Goal: Information Seeking & Learning: Learn about a topic

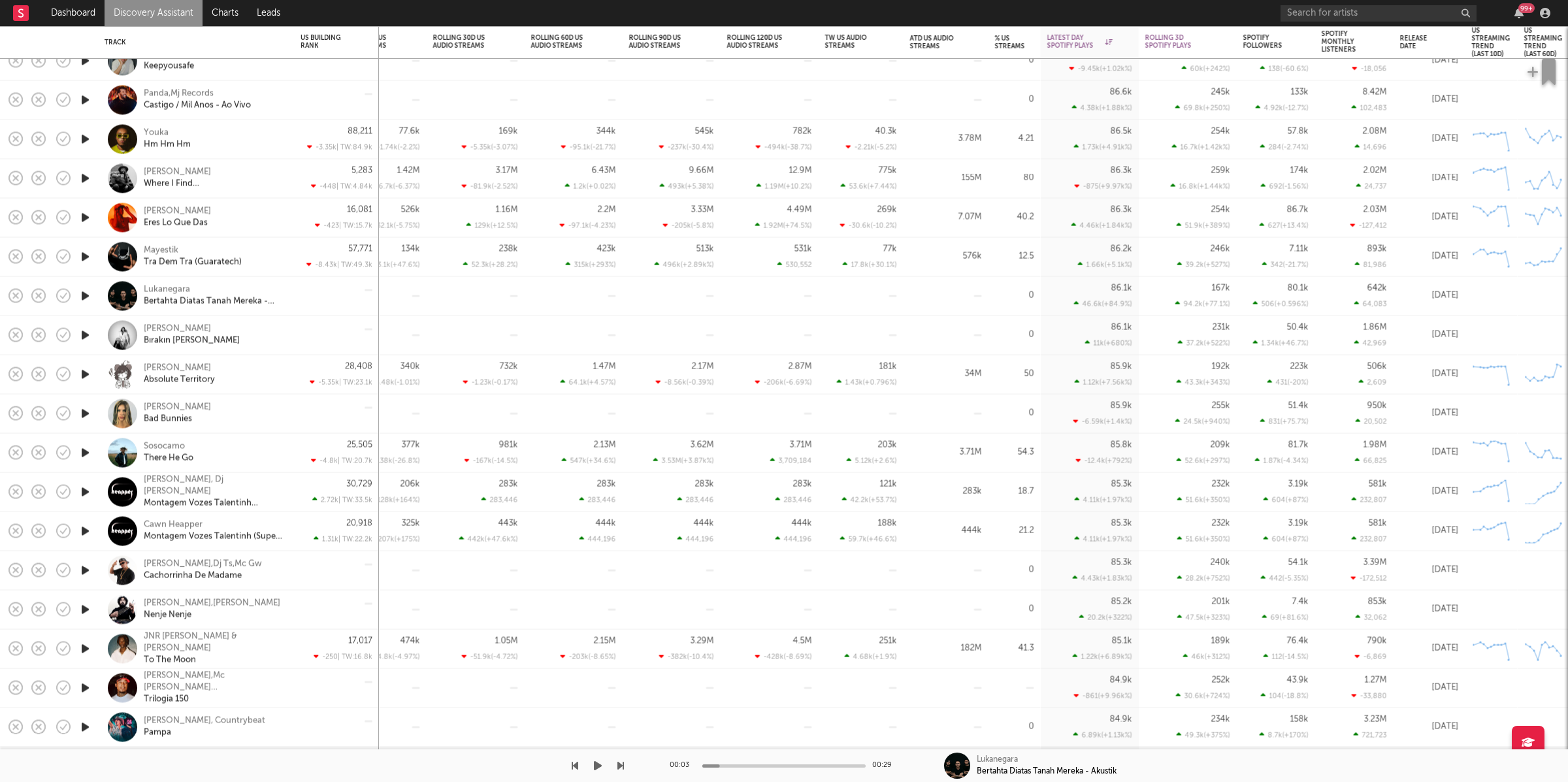
click at [599, 763] on icon "button" at bounding box center [597, 766] width 8 height 10
click at [620, 768] on icon "button" at bounding box center [620, 766] width 7 height 10
click at [617, 768] on icon "button" at bounding box center [620, 766] width 7 height 10
click at [619, 768] on icon "button" at bounding box center [620, 766] width 7 height 10
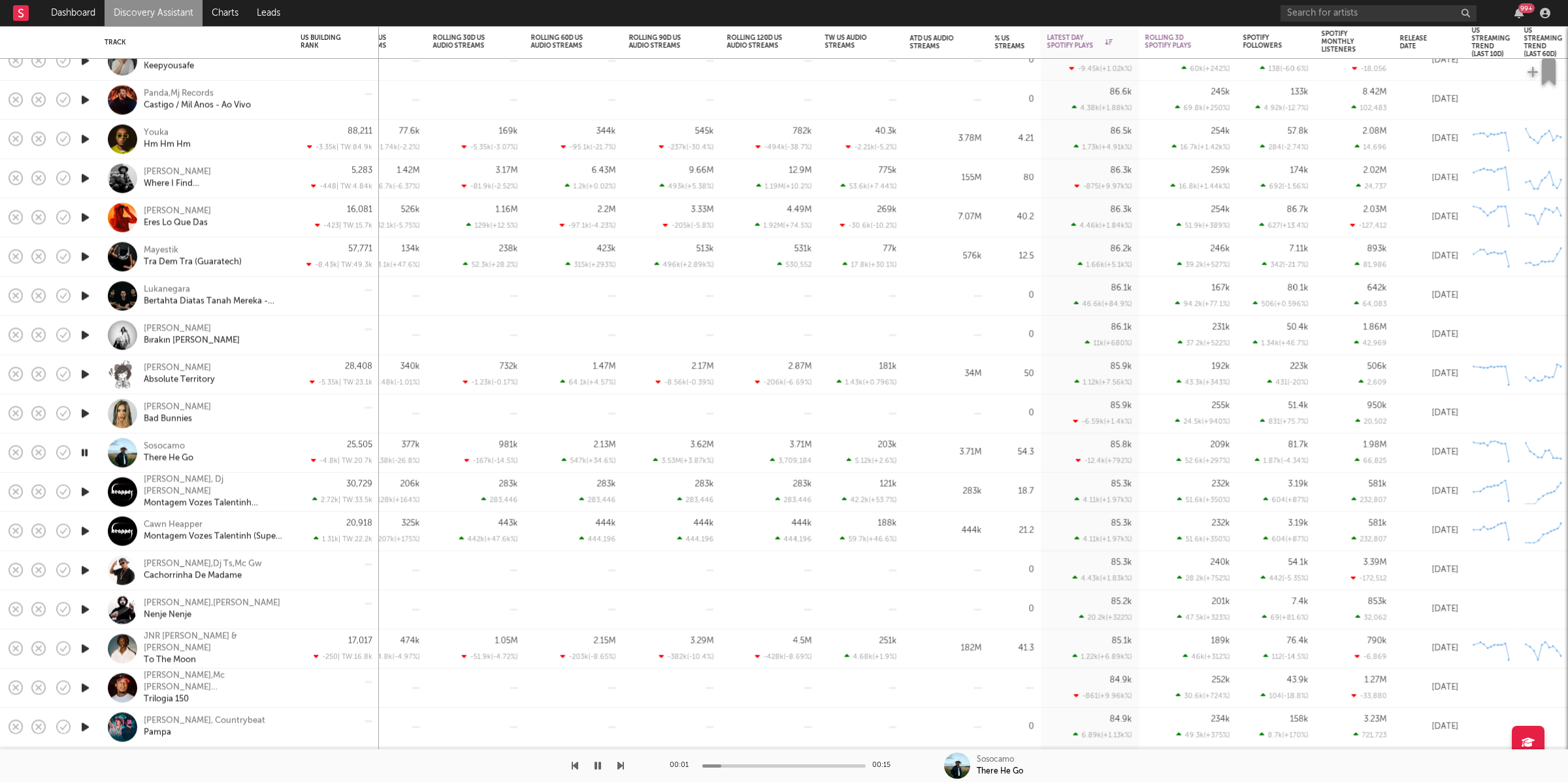
click at [575, 765] on icon "button" at bounding box center [575, 766] width 7 height 10
click at [619, 764] on icon "button" at bounding box center [620, 766] width 7 height 10
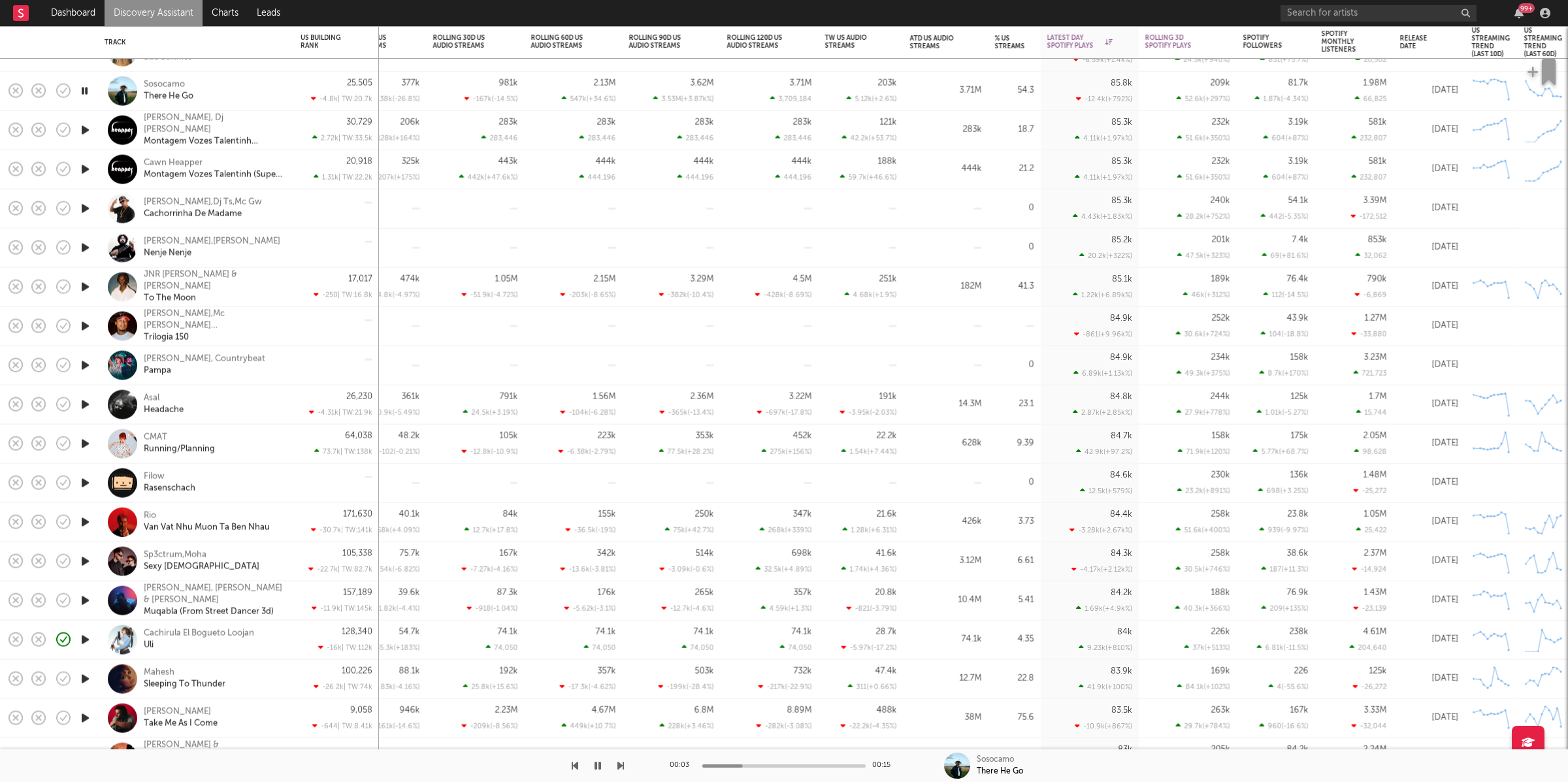
click at [621, 762] on icon "button" at bounding box center [620, 766] width 7 height 10
click at [620, 765] on icon "button" at bounding box center [620, 766] width 7 height 10
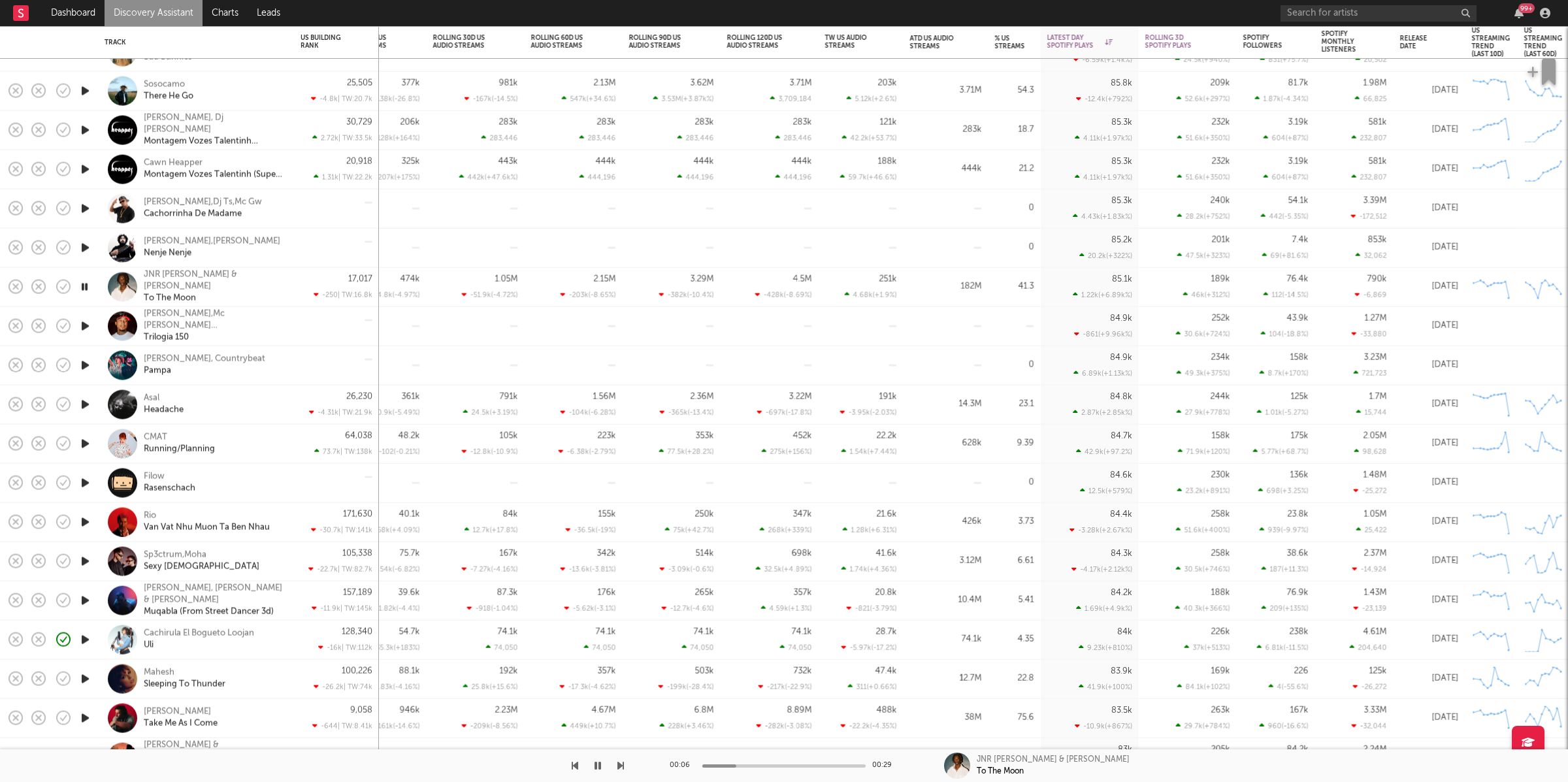
click at [620, 765] on icon "button" at bounding box center [620, 766] width 7 height 10
click at [627, 763] on div "00:29 00:29 [PERSON_NAME]" at bounding box center [784, 766] width 1568 height 33
click at [618, 767] on icon "button" at bounding box center [620, 766] width 7 height 10
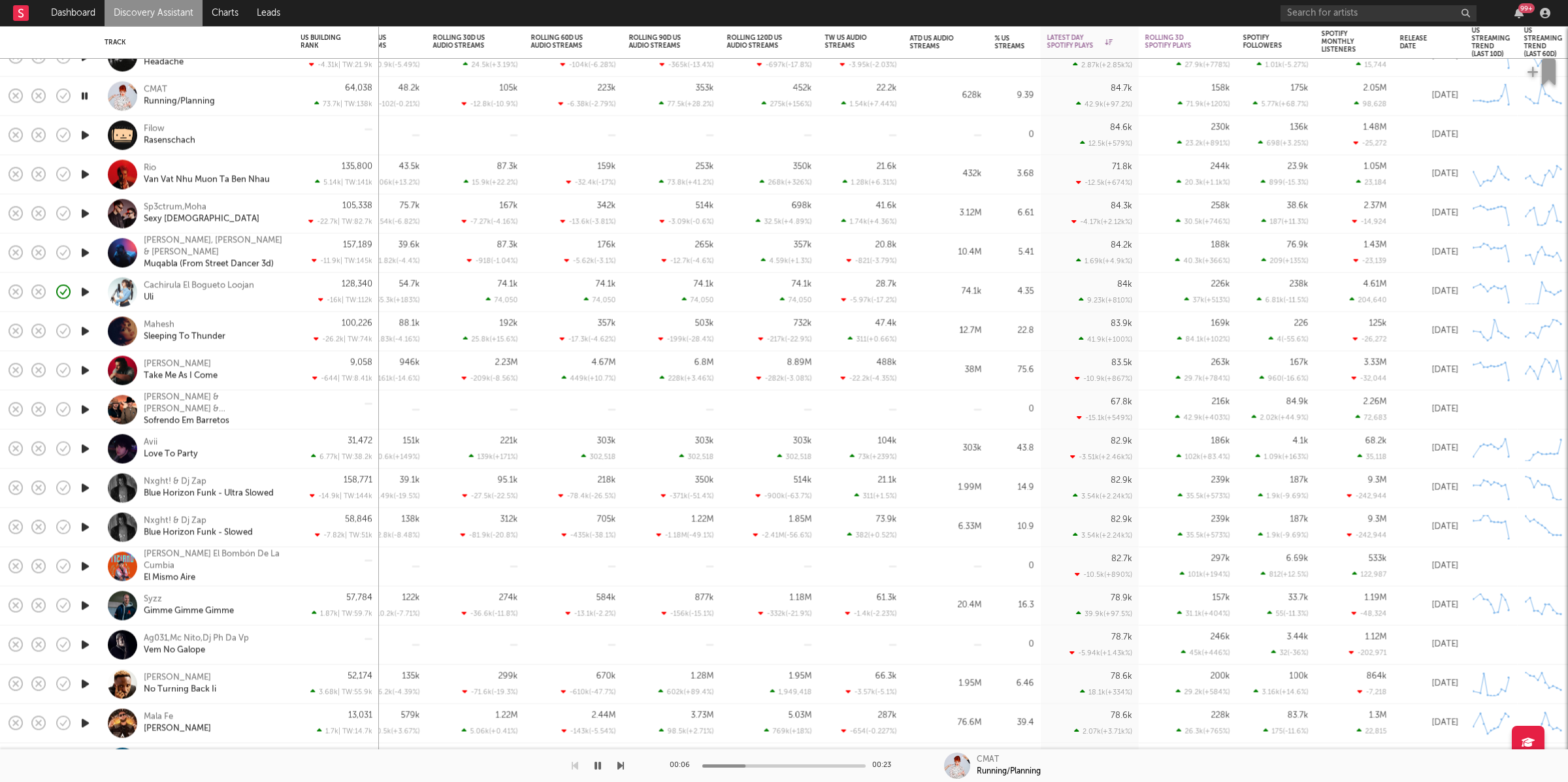
click at [622, 762] on icon "button" at bounding box center [620, 766] width 7 height 10
click at [619, 766] on icon "button" at bounding box center [620, 766] width 7 height 10
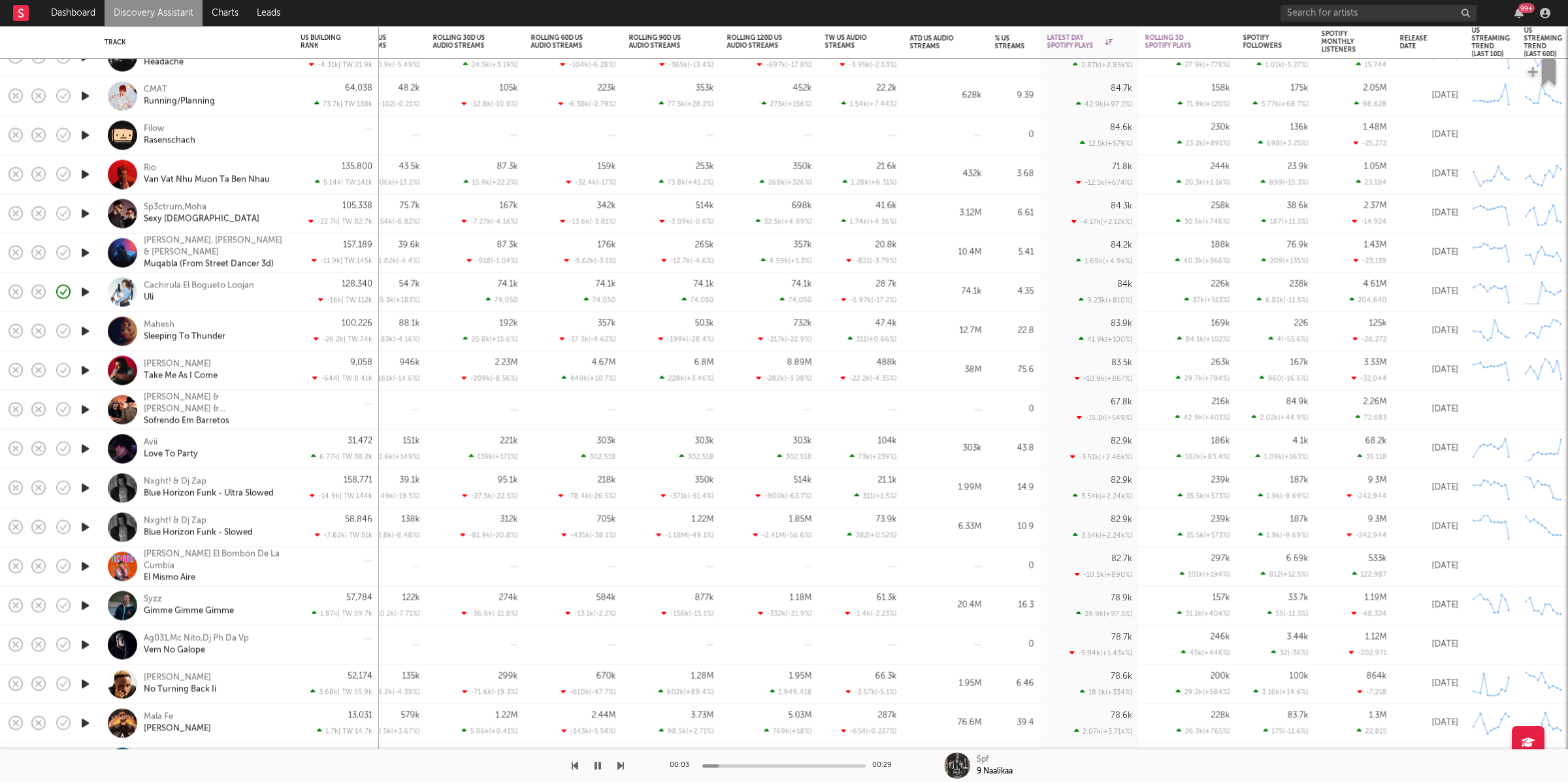
click at [619, 766] on icon "button" at bounding box center [620, 766] width 7 height 10
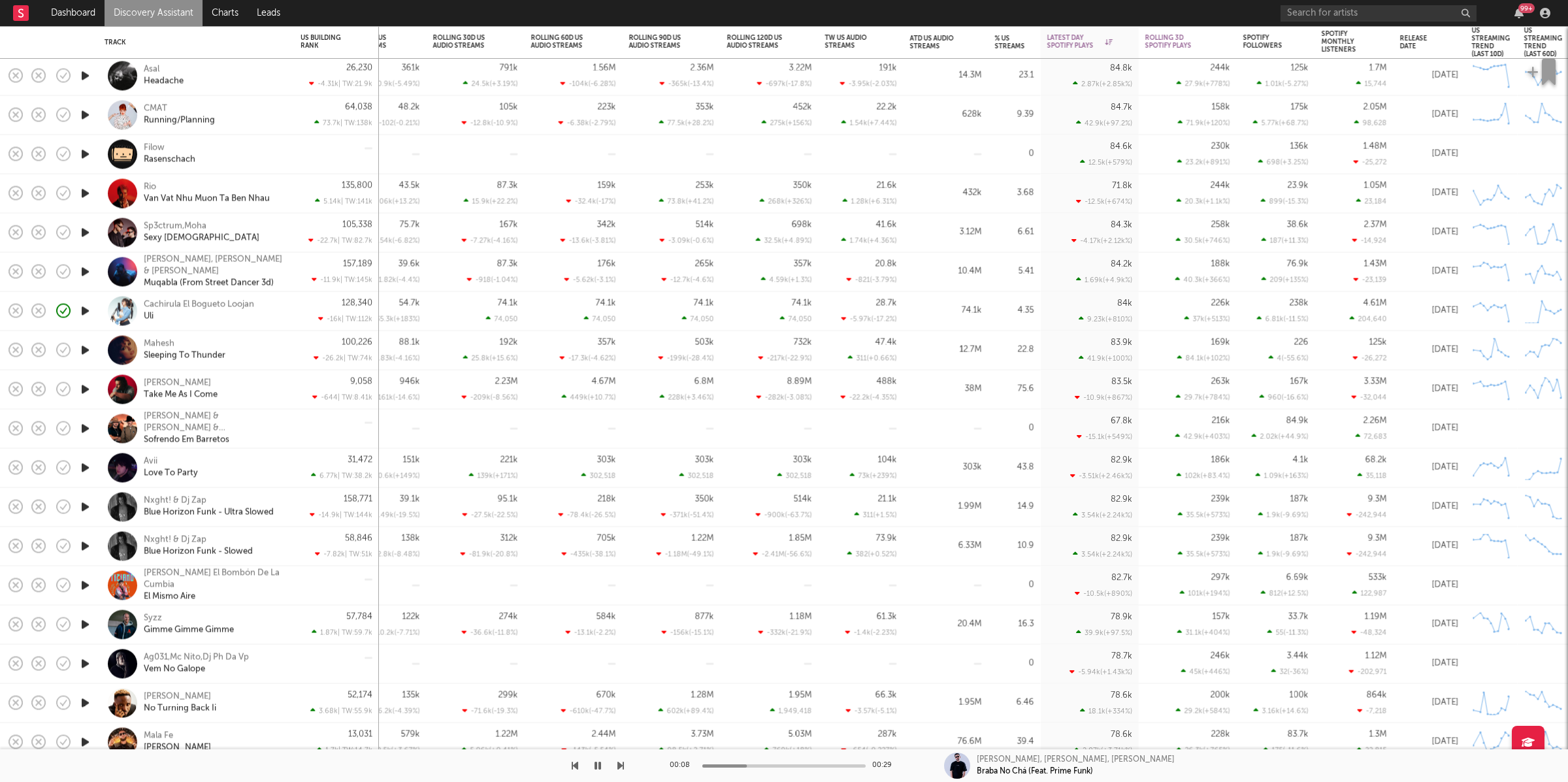
click at [87, 268] on icon "button" at bounding box center [85, 272] width 14 height 16
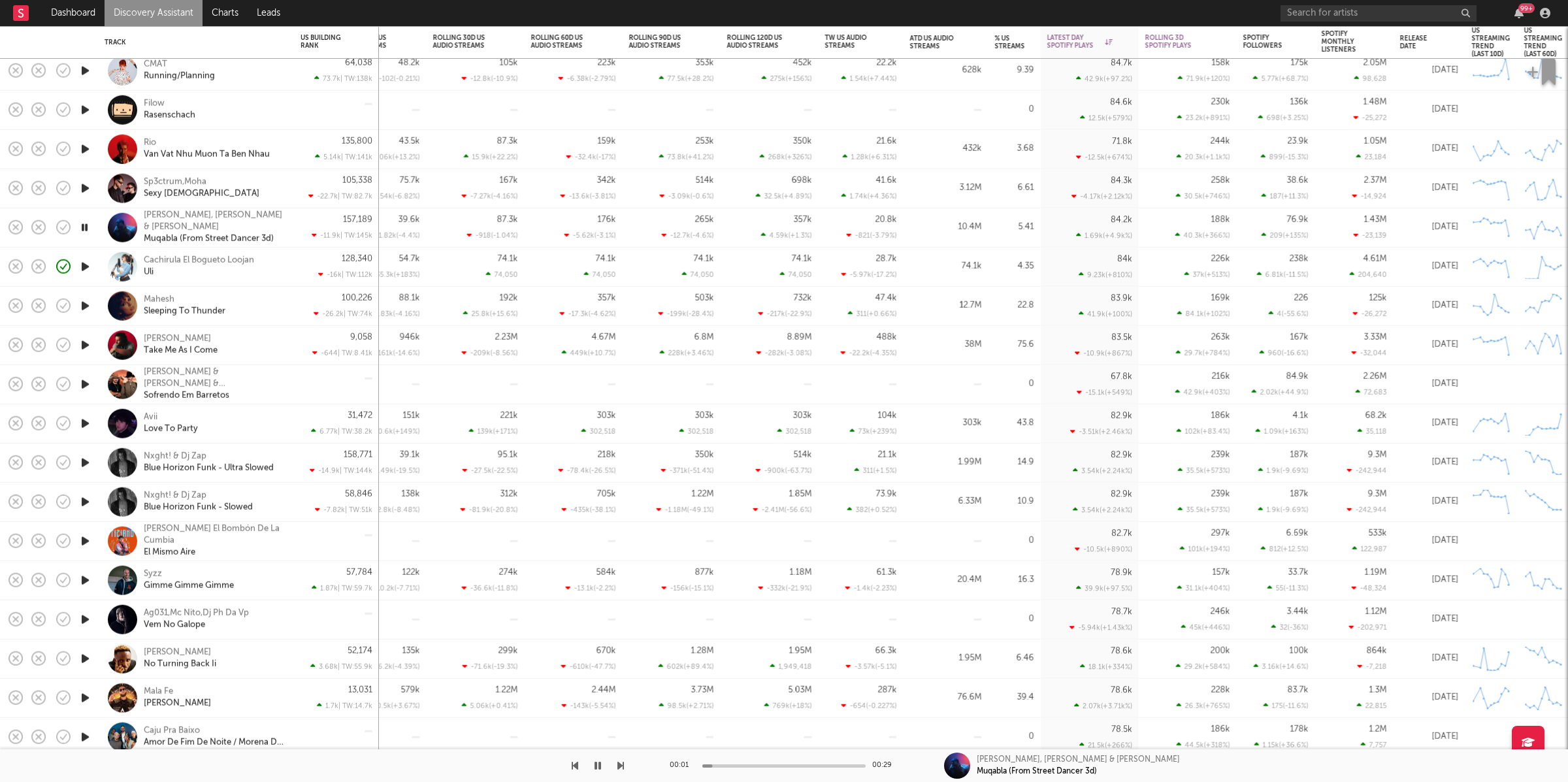
click at [81, 102] on icon "button" at bounding box center [85, 110] width 14 height 16
click at [621, 764] on icon "button" at bounding box center [620, 766] width 7 height 10
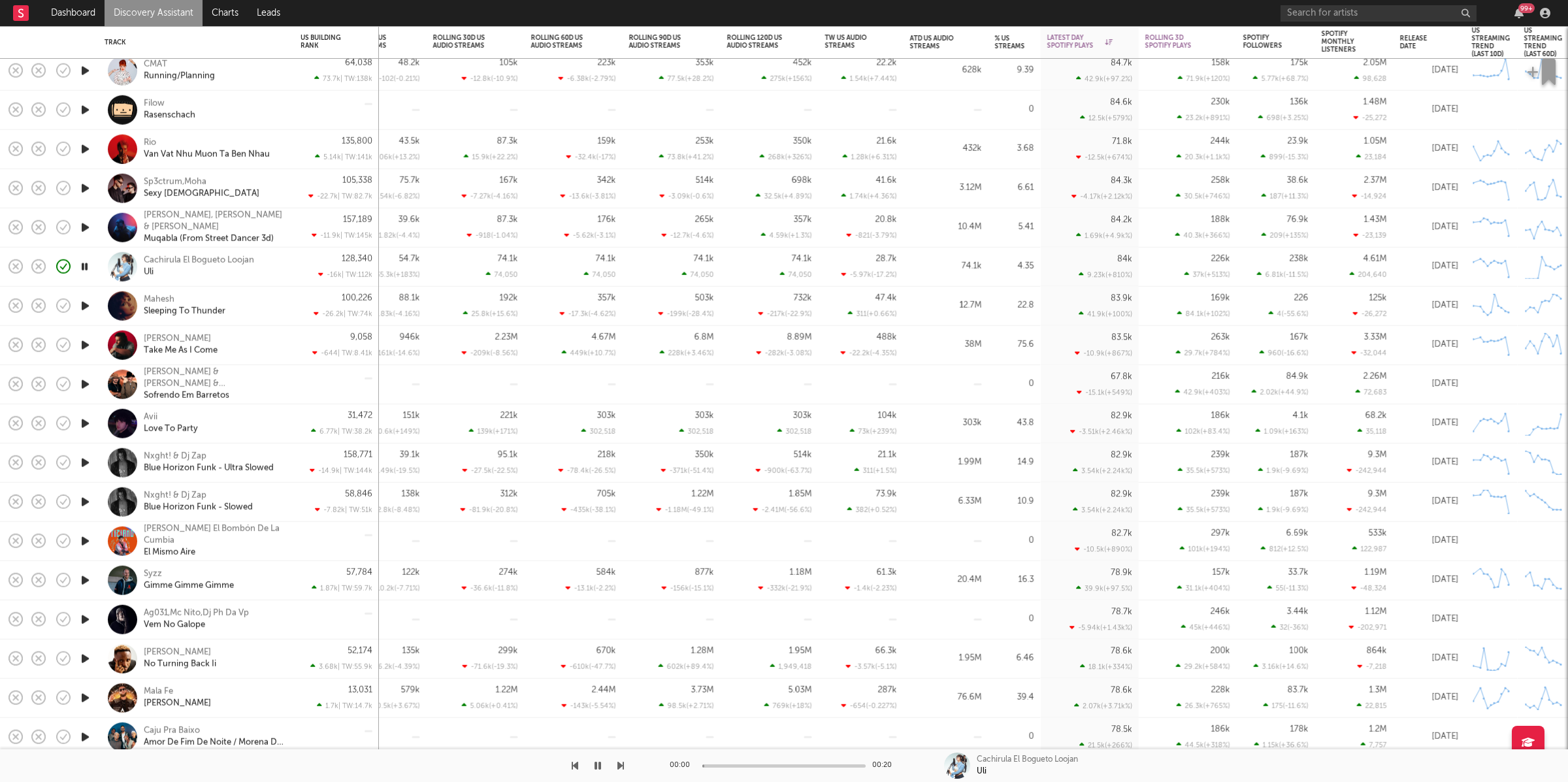
click at [621, 764] on icon "button" at bounding box center [620, 766] width 7 height 10
click at [618, 767] on icon "button" at bounding box center [620, 766] width 7 height 10
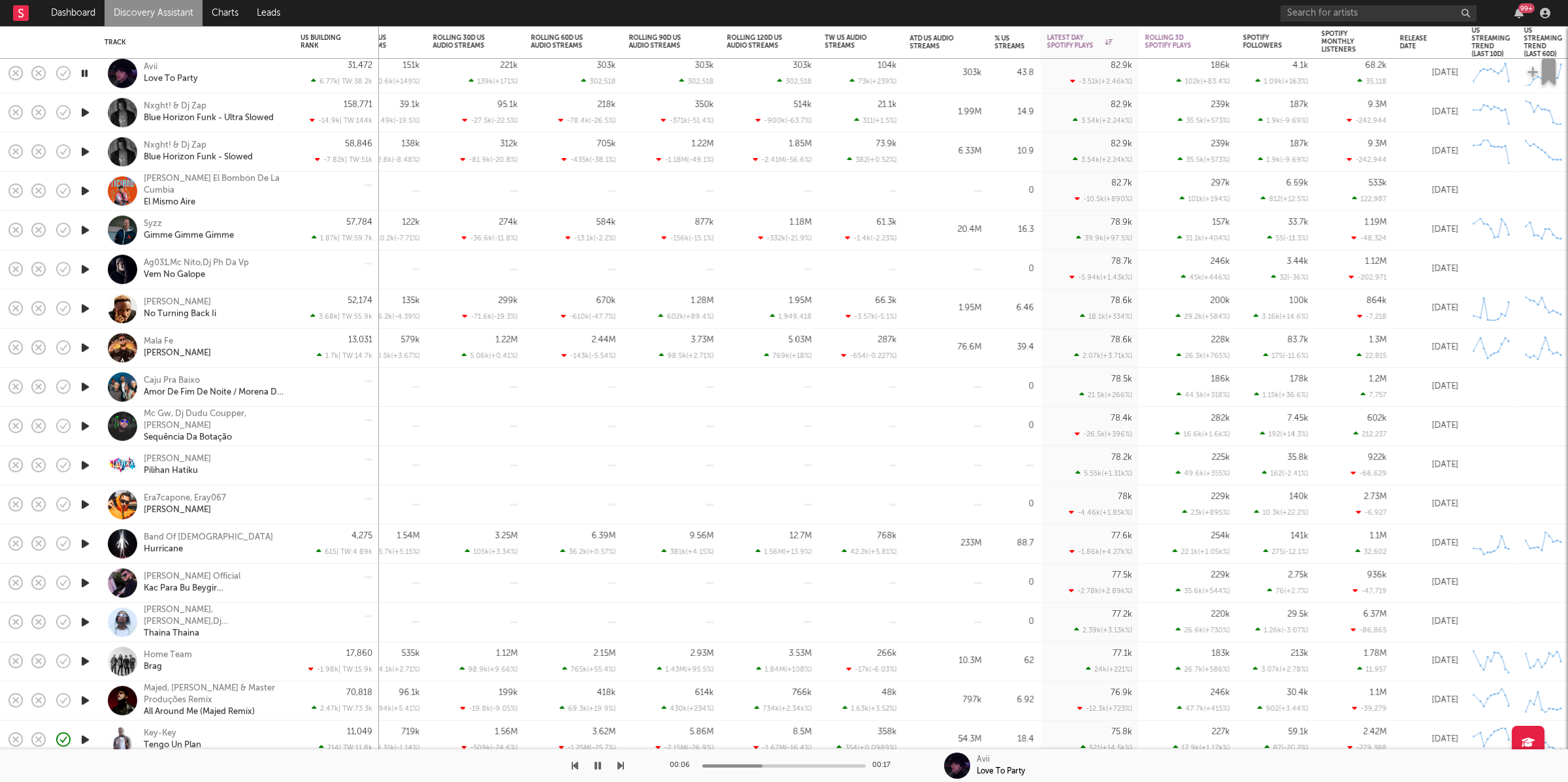
click at [620, 768] on icon "button" at bounding box center [620, 766] width 7 height 10
drag, startPoint x: 620, startPoint y: 768, endPoint x: 649, endPoint y: 761, distance: 29.8
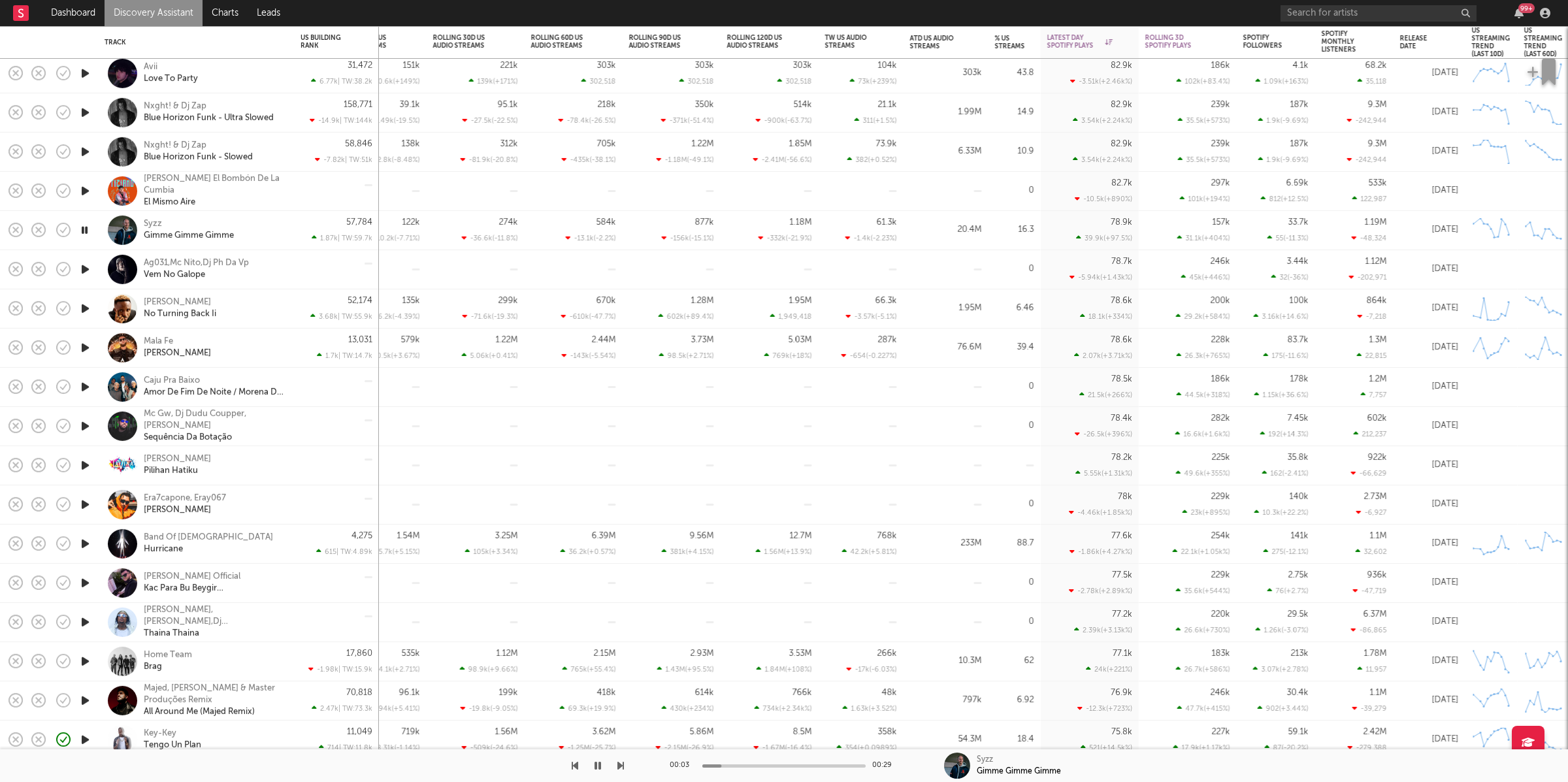
click at [649, 761] on div "00:03 00:29 Syzz Gimme Gimme Gimme" at bounding box center [784, 766] width 1568 height 33
click at [620, 766] on icon "button" at bounding box center [620, 766] width 7 height 10
click at [619, 764] on icon "button" at bounding box center [620, 766] width 7 height 10
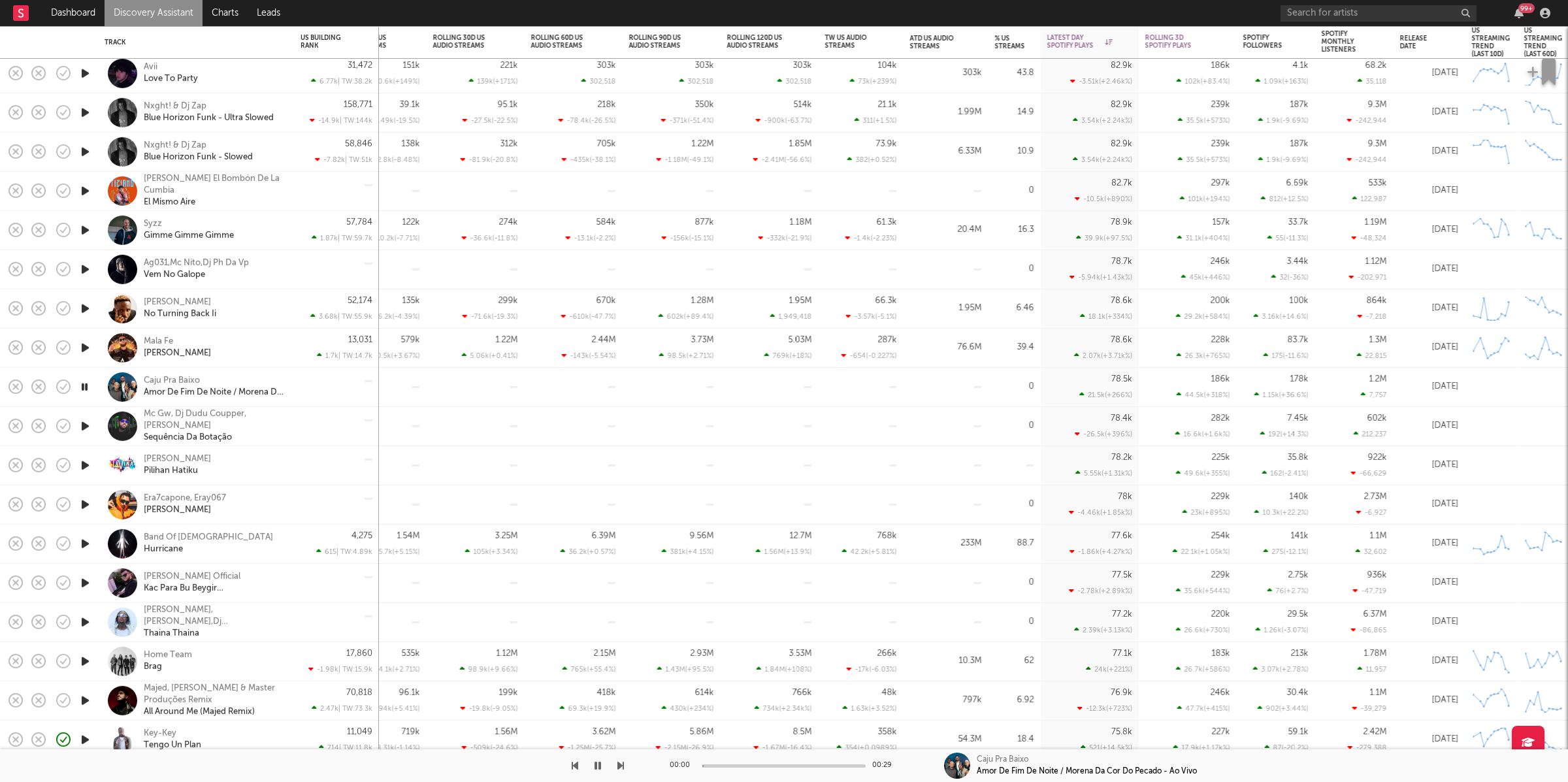
click at [619, 764] on icon "button" at bounding box center [620, 766] width 7 height 10
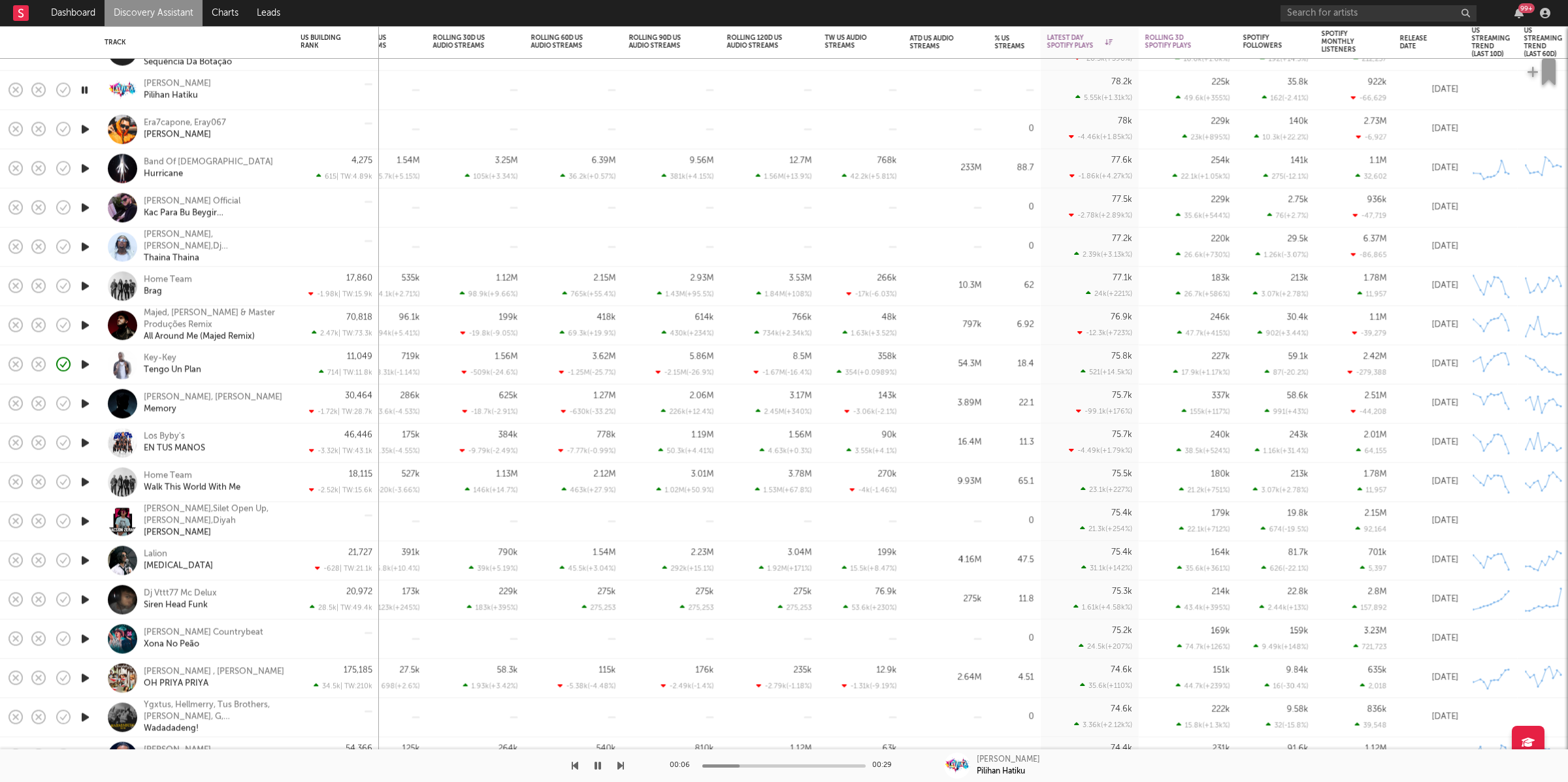
click at [624, 762] on div "00:06 00:29 [PERSON_NAME] Pilihan Hatiku" at bounding box center [784, 766] width 1568 height 33
click at [624, 765] on div "00:07 00:29 [PERSON_NAME] Pilihan Hatiku" at bounding box center [784, 766] width 1568 height 33
click at [619, 764] on icon "button" at bounding box center [620, 766] width 7 height 10
click at [619, 765] on icon "button" at bounding box center [620, 766] width 7 height 10
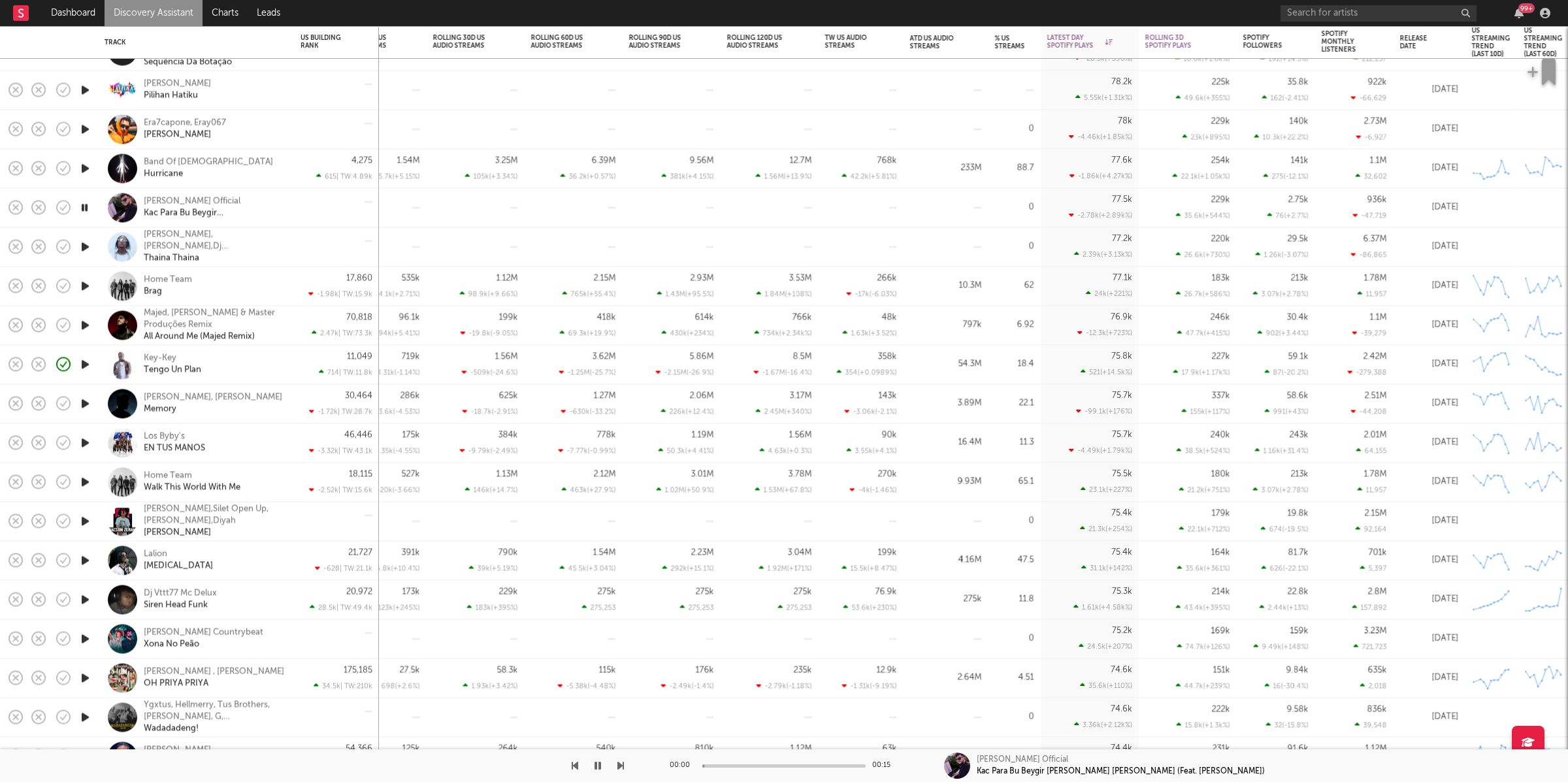
click at [619, 765] on icon "button" at bounding box center [620, 766] width 7 height 10
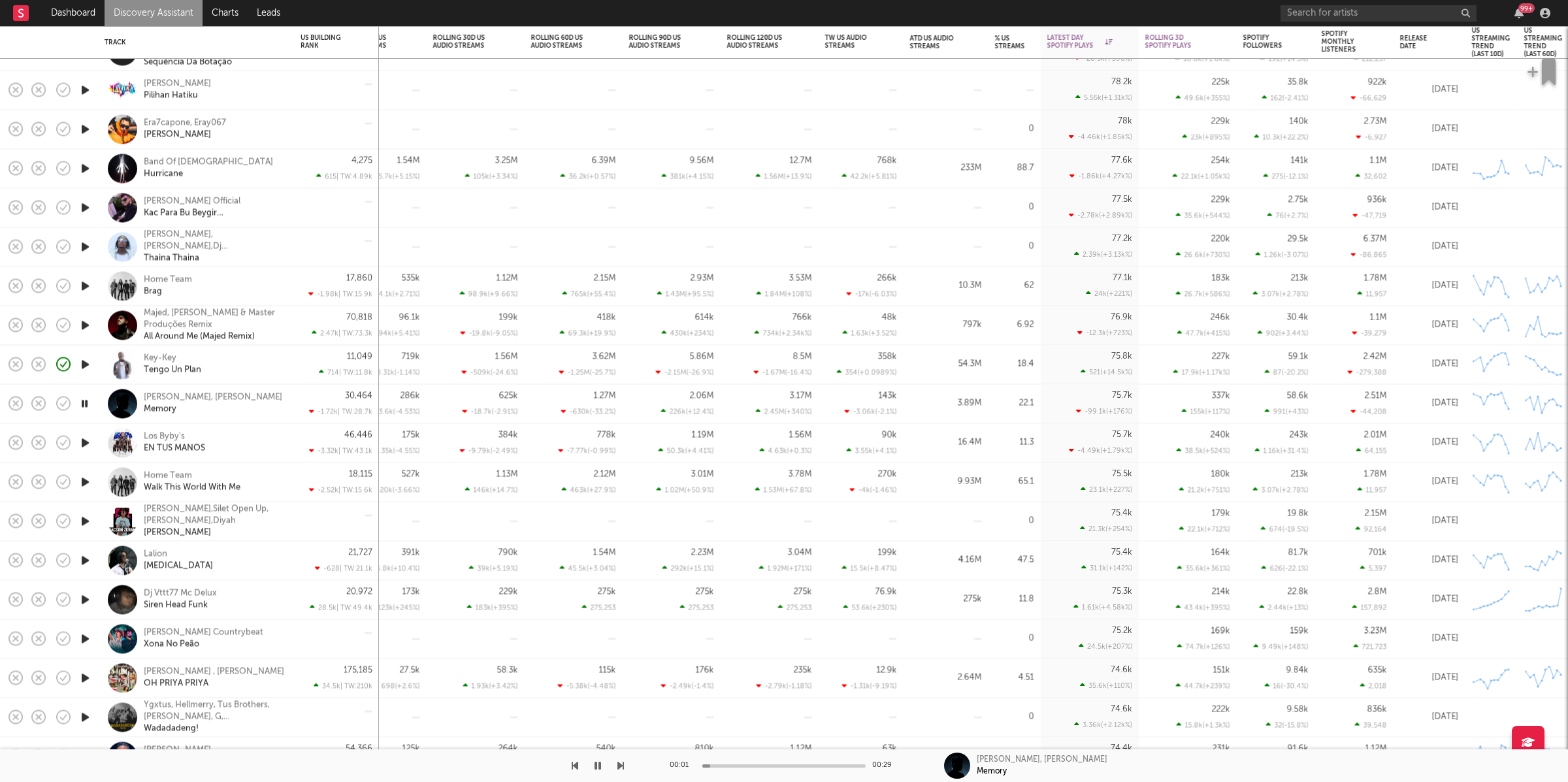
click at [578, 765] on div at bounding box center [312, 766] width 624 height 33
click at [575, 765] on icon "button" at bounding box center [575, 766] width 7 height 10
click at [621, 768] on icon "button" at bounding box center [620, 766] width 7 height 10
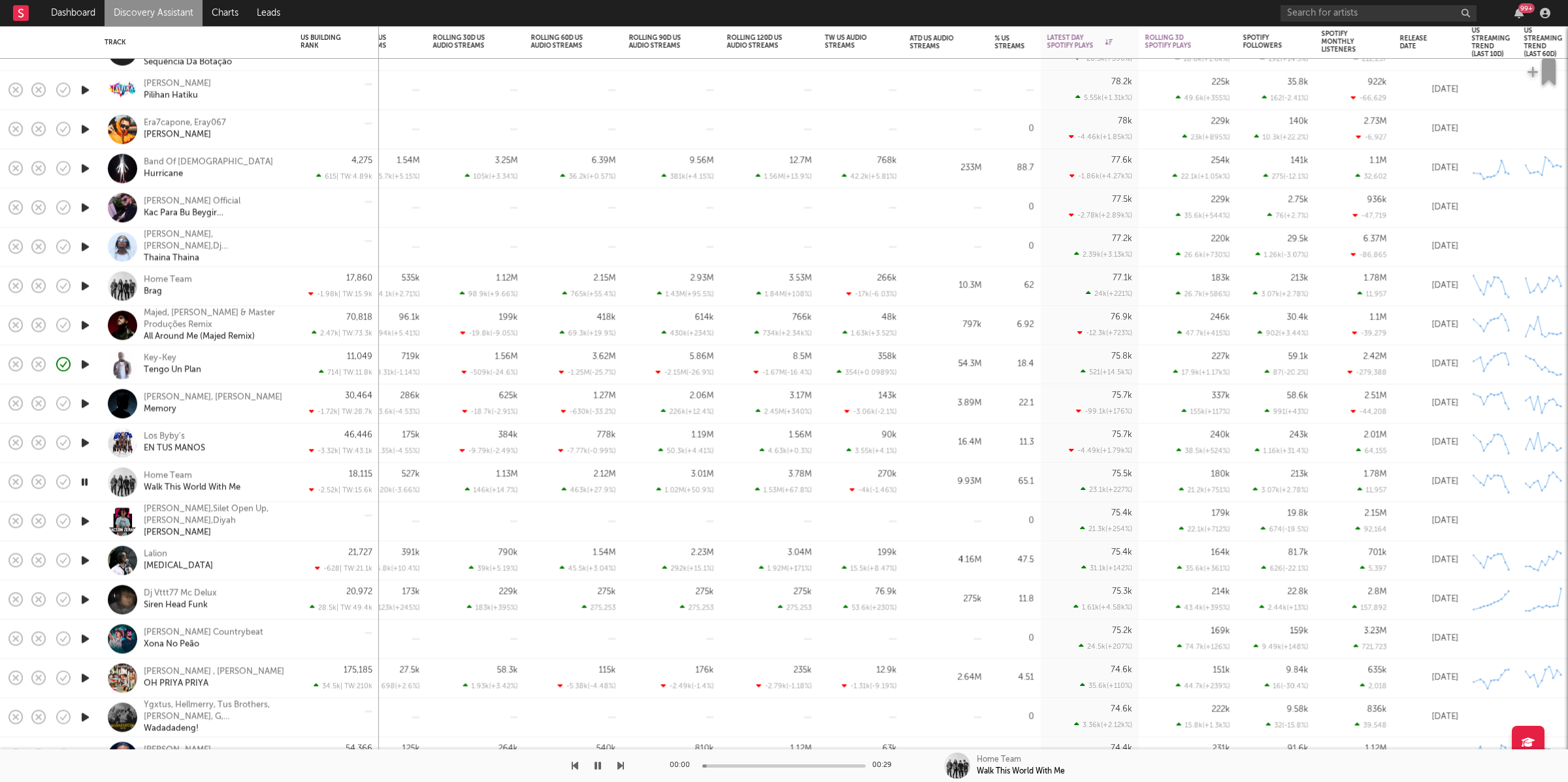
click at [621, 768] on icon "button" at bounding box center [620, 766] width 7 height 10
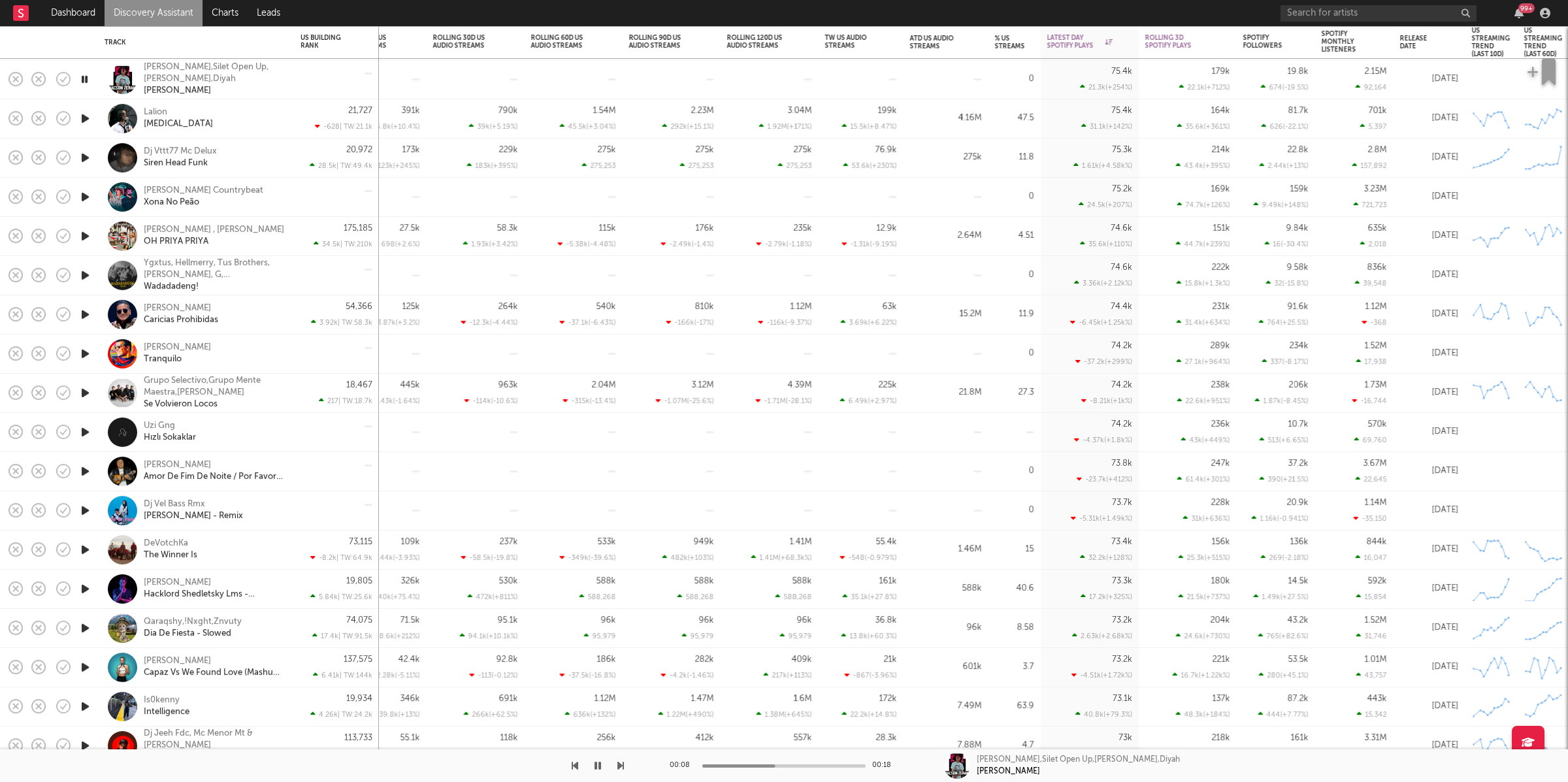
click at [620, 765] on icon "button" at bounding box center [620, 766] width 7 height 10
click at [619, 765] on icon "button" at bounding box center [620, 766] width 7 height 10
click at [618, 767] on icon "button" at bounding box center [620, 766] width 7 height 10
click at [619, 767] on icon "button" at bounding box center [620, 766] width 7 height 10
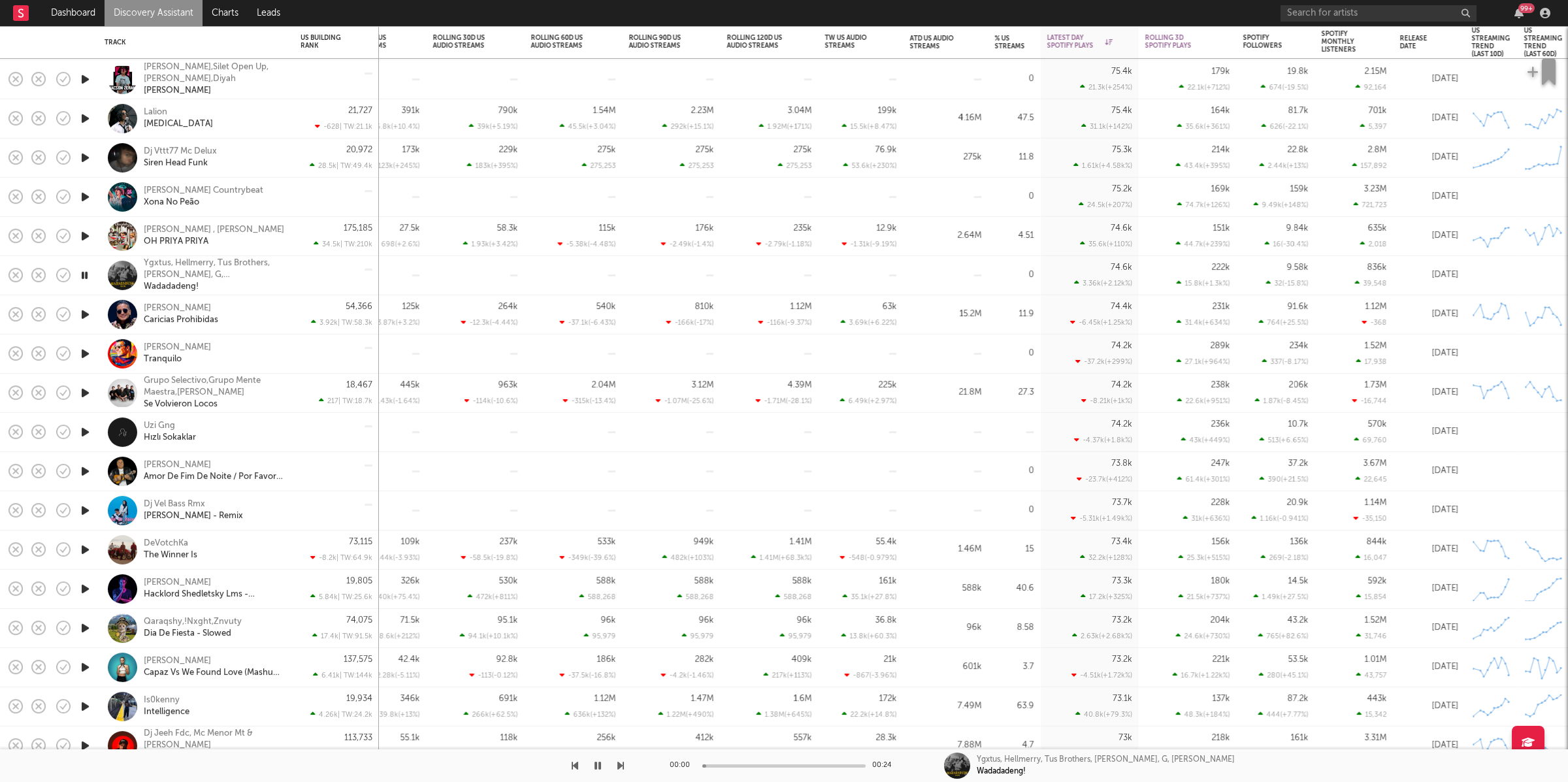
click at [619, 765] on icon "button" at bounding box center [620, 766] width 7 height 10
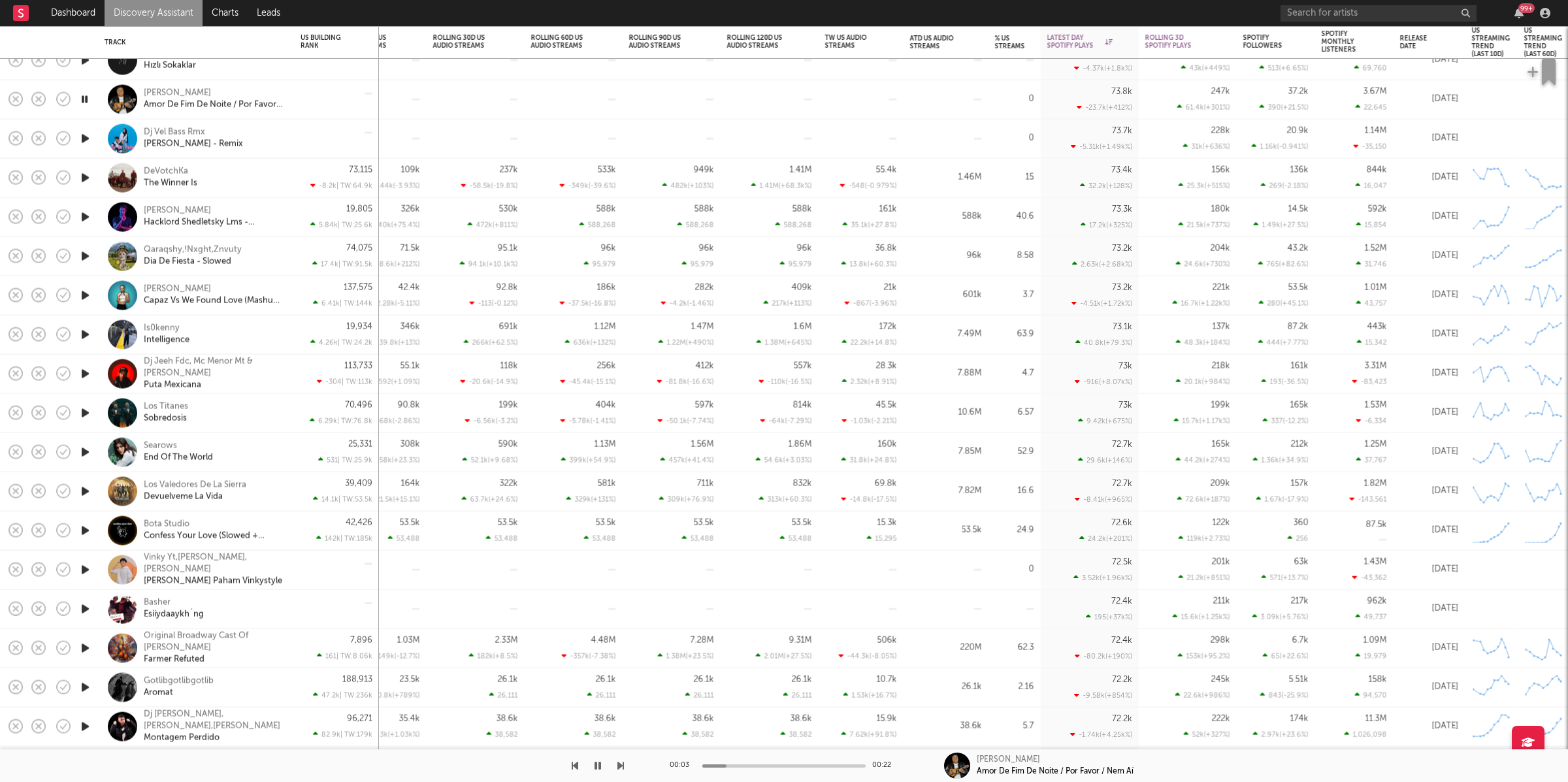
click at [621, 761] on icon "button" at bounding box center [620, 766] width 7 height 10
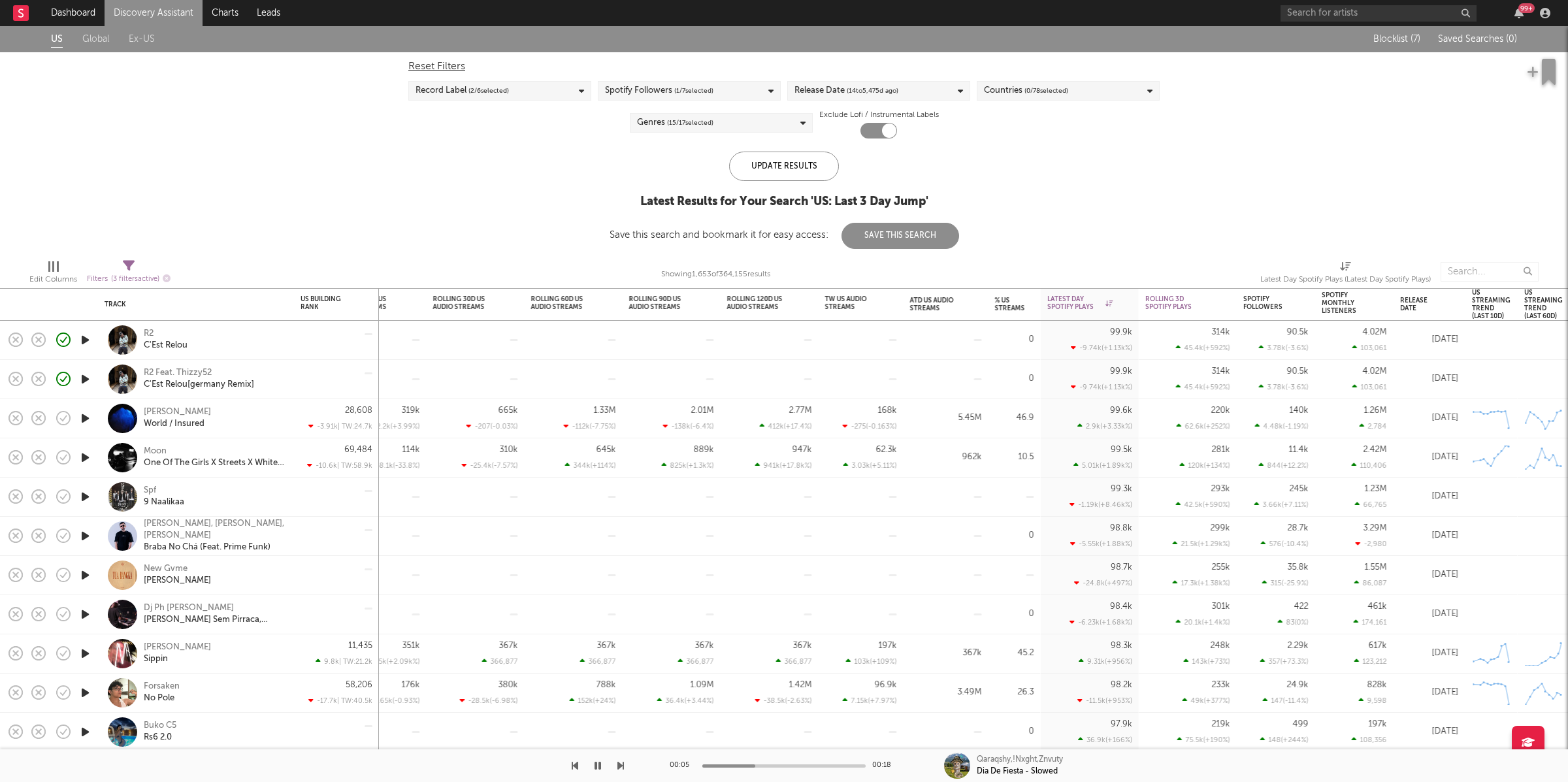
click at [598, 763] on icon "button" at bounding box center [597, 766] width 7 height 10
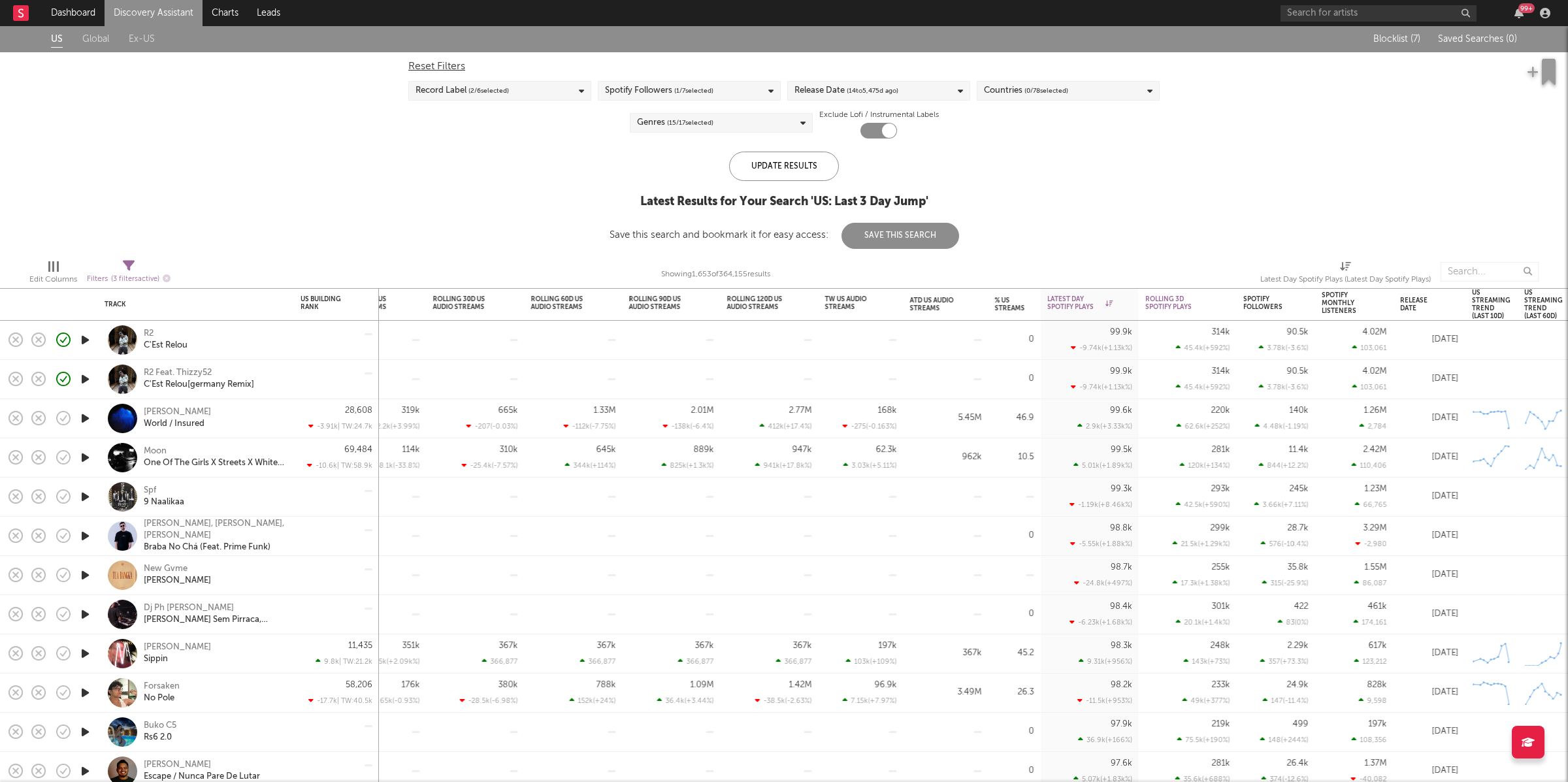
select select "max"
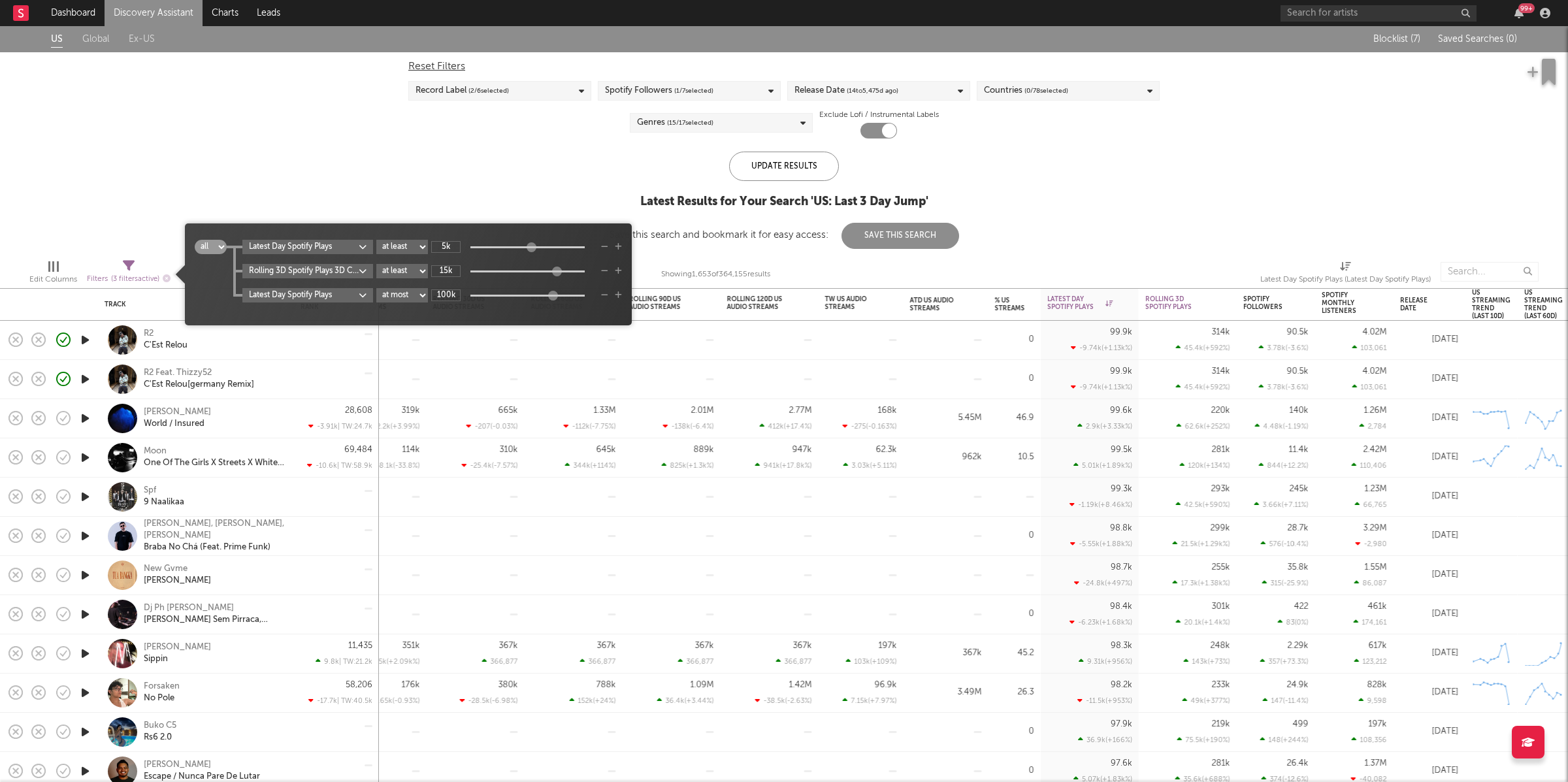
click at [134, 265] on icon at bounding box center [129, 266] width 12 height 12
click at [618, 293] on icon "button" at bounding box center [619, 295] width 7 height 8
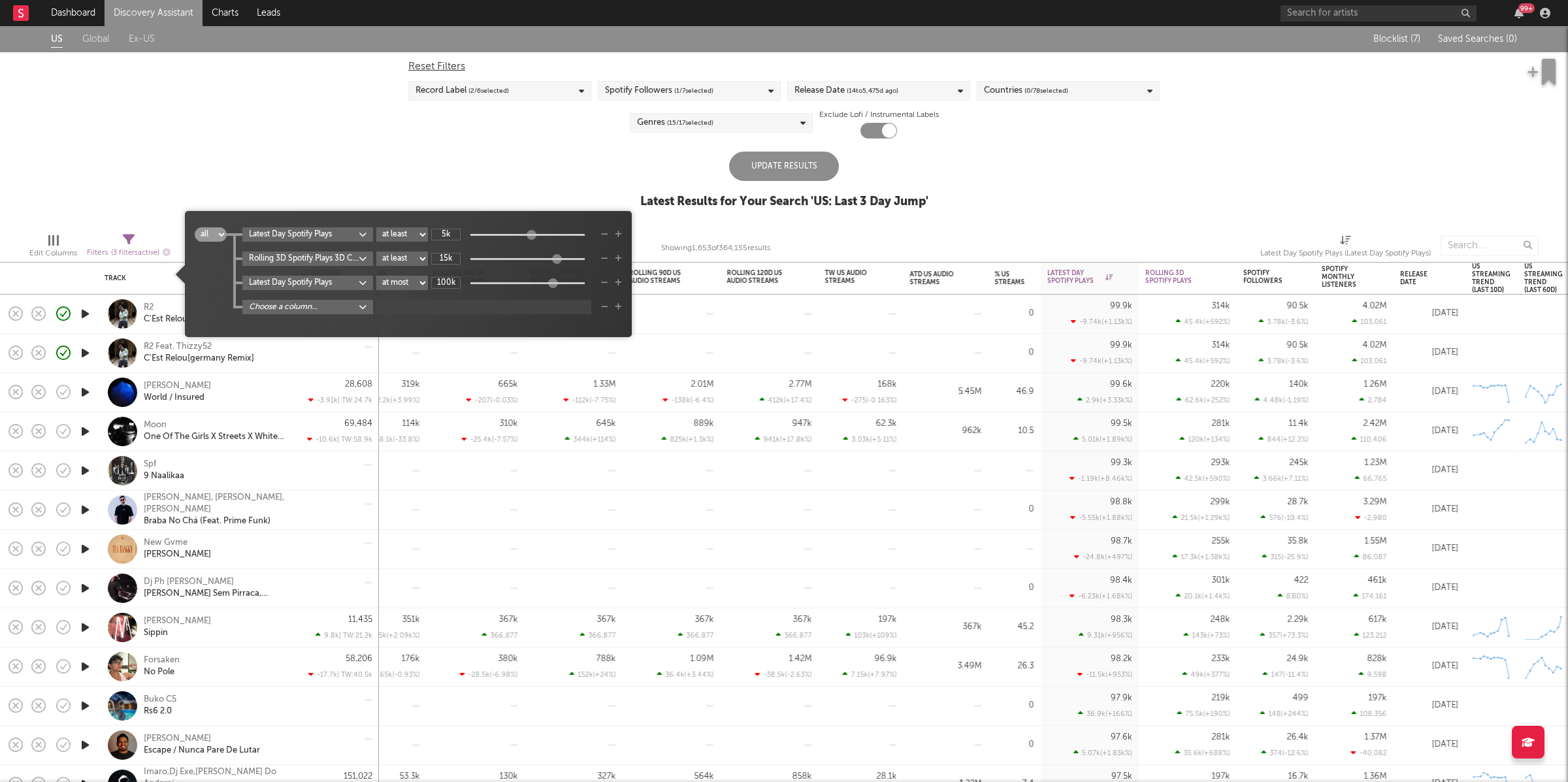
click at [316, 307] on body "Dashboard Discovery Assistant Charts Leads 99 + Notifications Settings Mark all…" at bounding box center [784, 391] width 1568 height 782
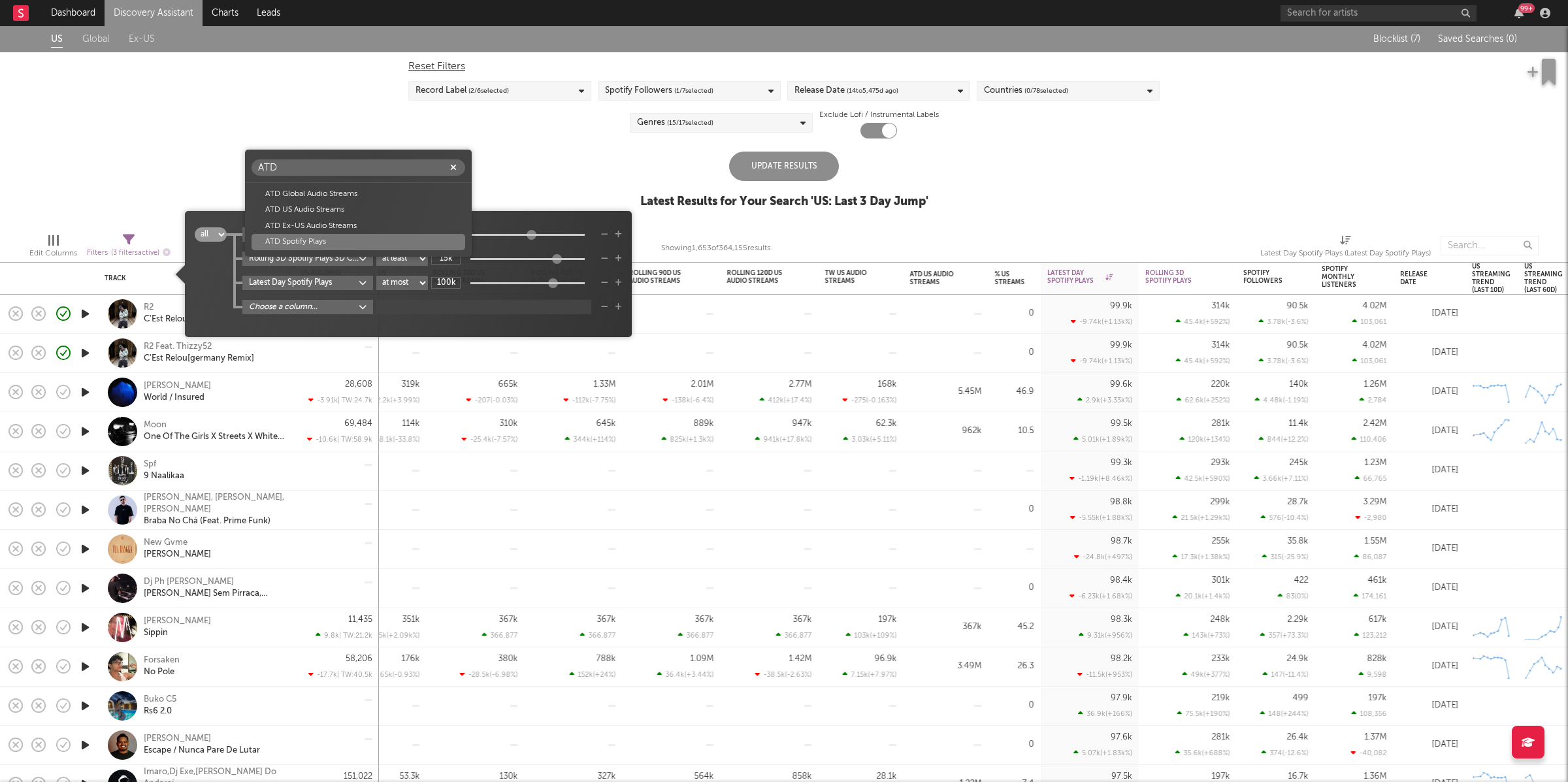
type input "ATD"
click at [346, 249] on div "ATD Spotify Plays" at bounding box center [359, 241] width 214 height 15
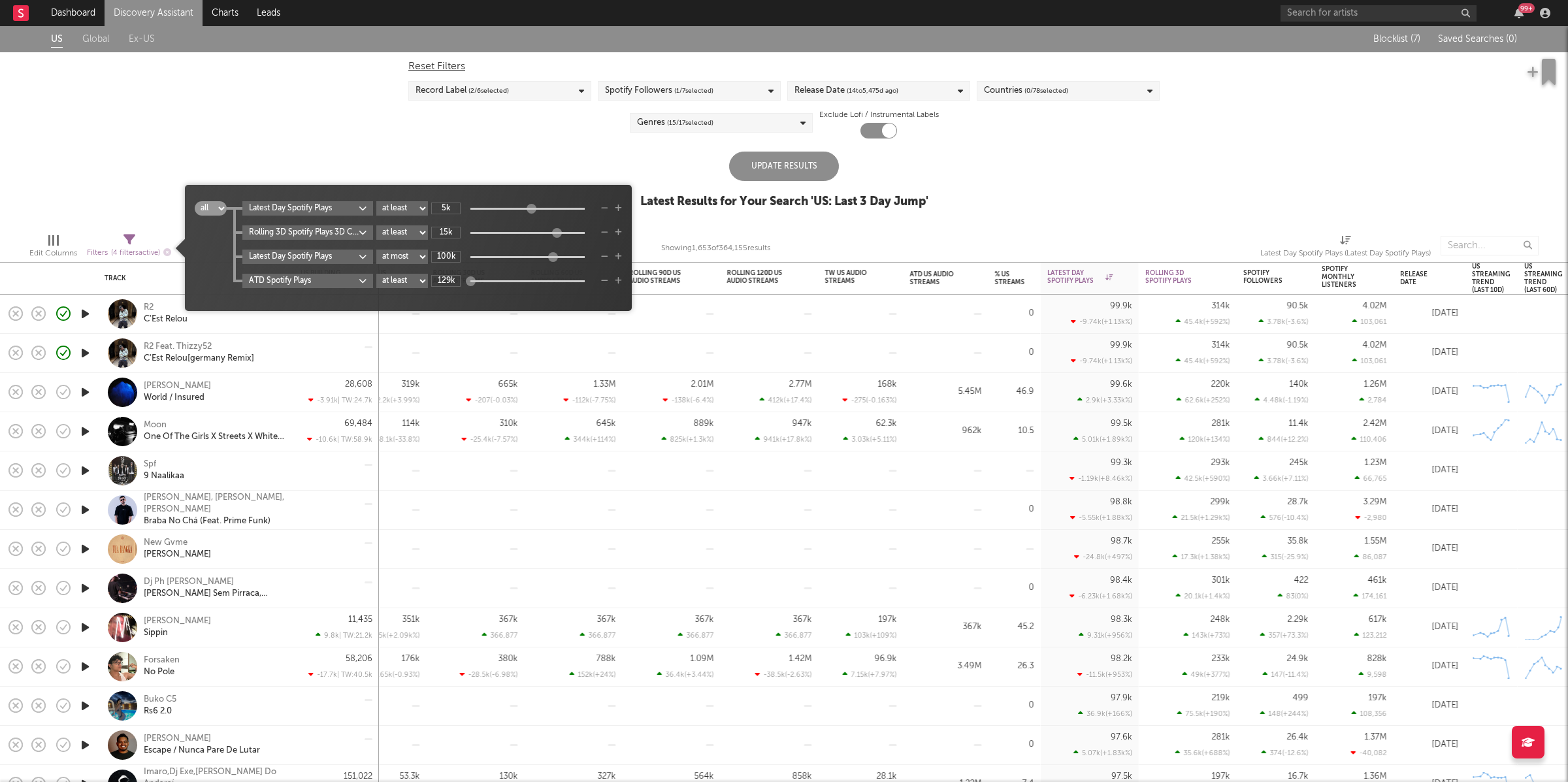
click at [424, 283] on select "at least at most between" at bounding box center [402, 281] width 52 height 15
click at [378, 274] on select "at least at most between" at bounding box center [402, 281] width 52 height 15
select select "max"
click at [450, 281] on input "129k" at bounding box center [446, 281] width 29 height 12
drag, startPoint x: 452, startPoint y: 279, endPoint x: 440, endPoint y: 278, distance: 12.0
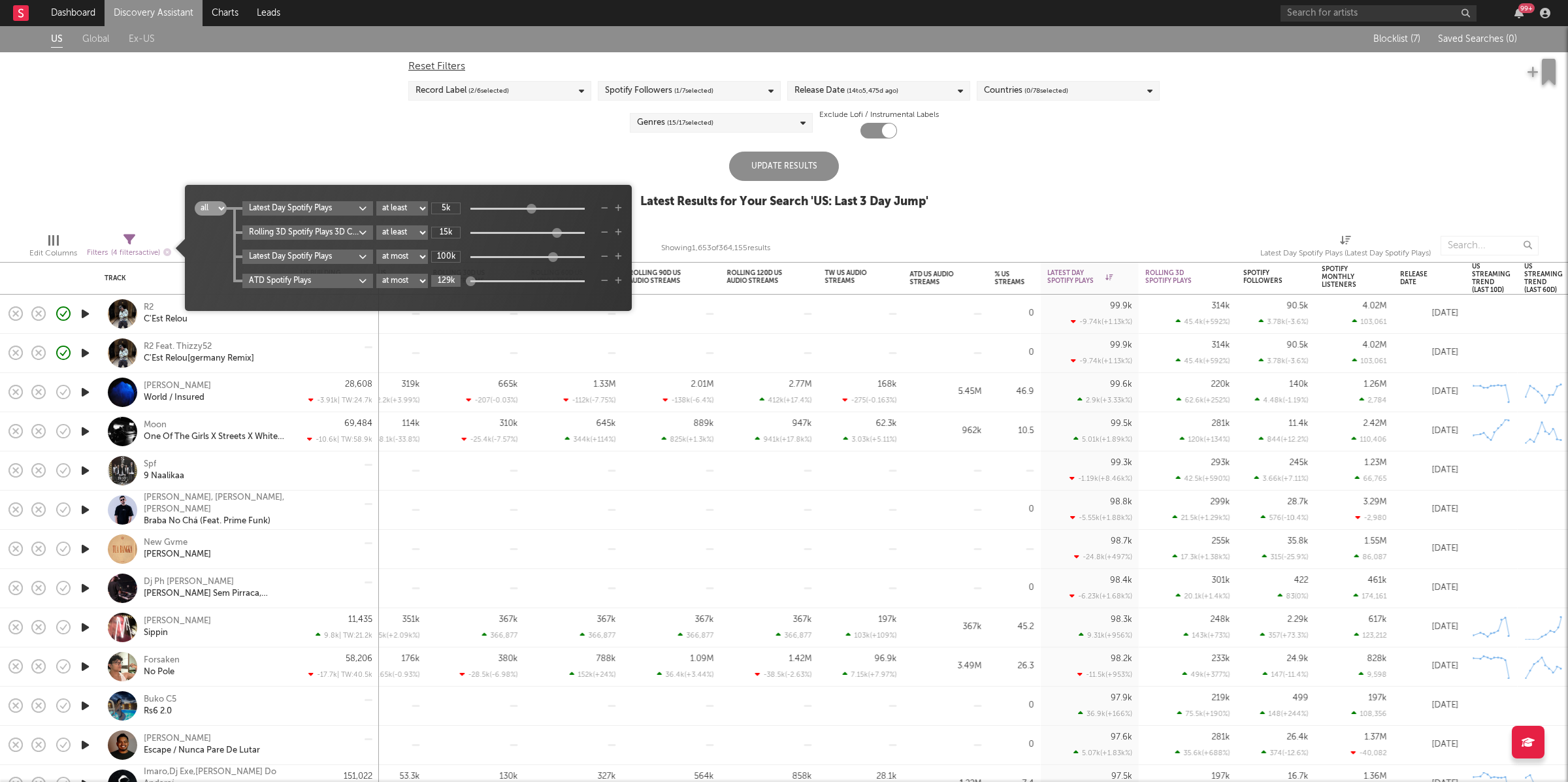
click at [440, 278] on input "129k" at bounding box center [446, 281] width 29 height 12
type input "k"
drag, startPoint x: 550, startPoint y: 282, endPoint x: 531, endPoint y: 282, distance: 19.0
click at [531, 282] on div at bounding box center [526, 280] width 10 height 10
click at [448, 278] on input "5.54M" at bounding box center [446, 281] width 29 height 12
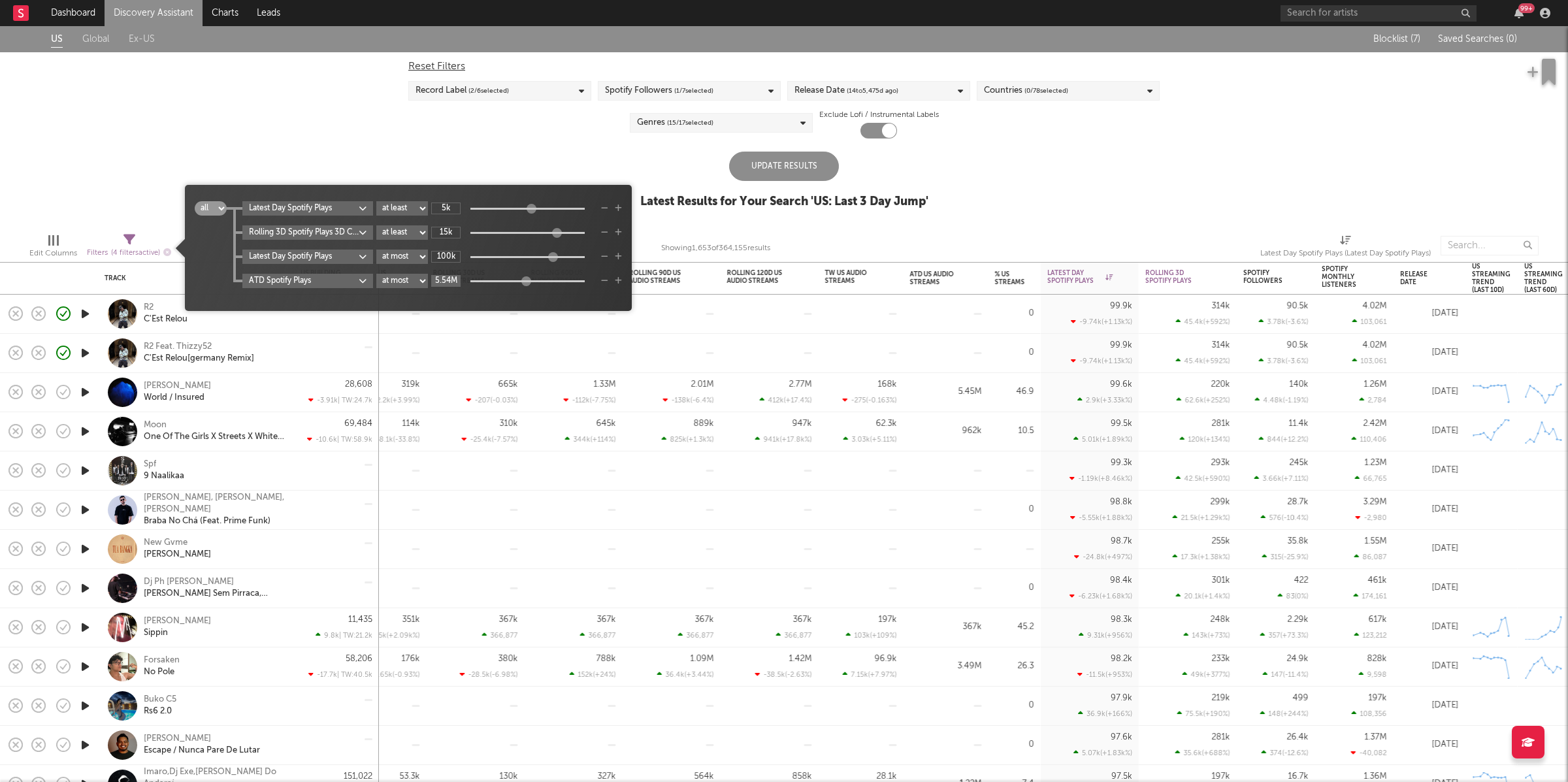
click at [449, 278] on input "5.54M" at bounding box center [446, 281] width 29 height 12
click at [451, 281] on input "104M" at bounding box center [446, 281] width 29 height 12
type input "10M"
click at [744, 161] on div "Update Results" at bounding box center [784, 166] width 110 height 29
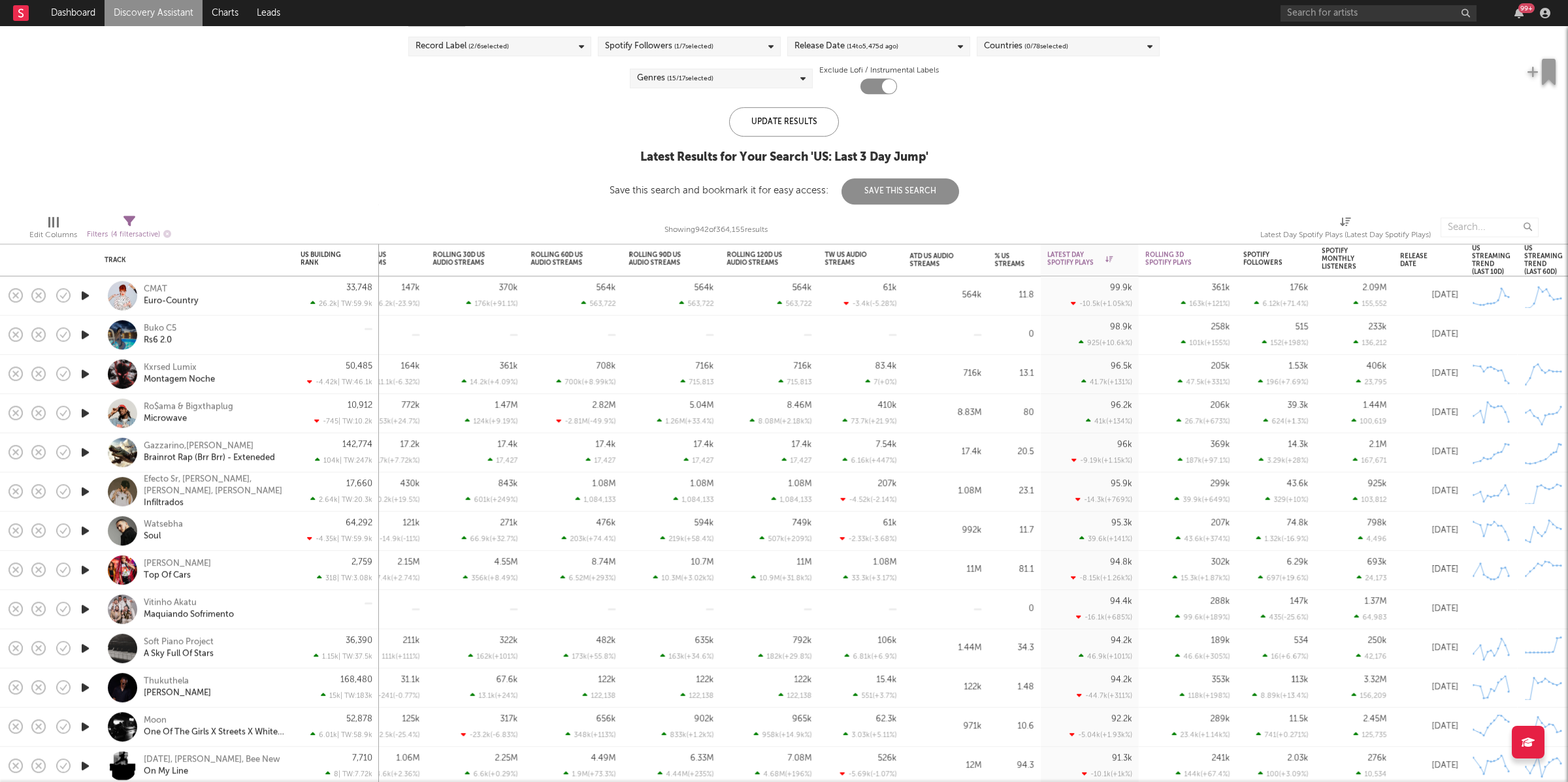
click at [86, 370] on icon "button" at bounding box center [85, 374] width 14 height 16
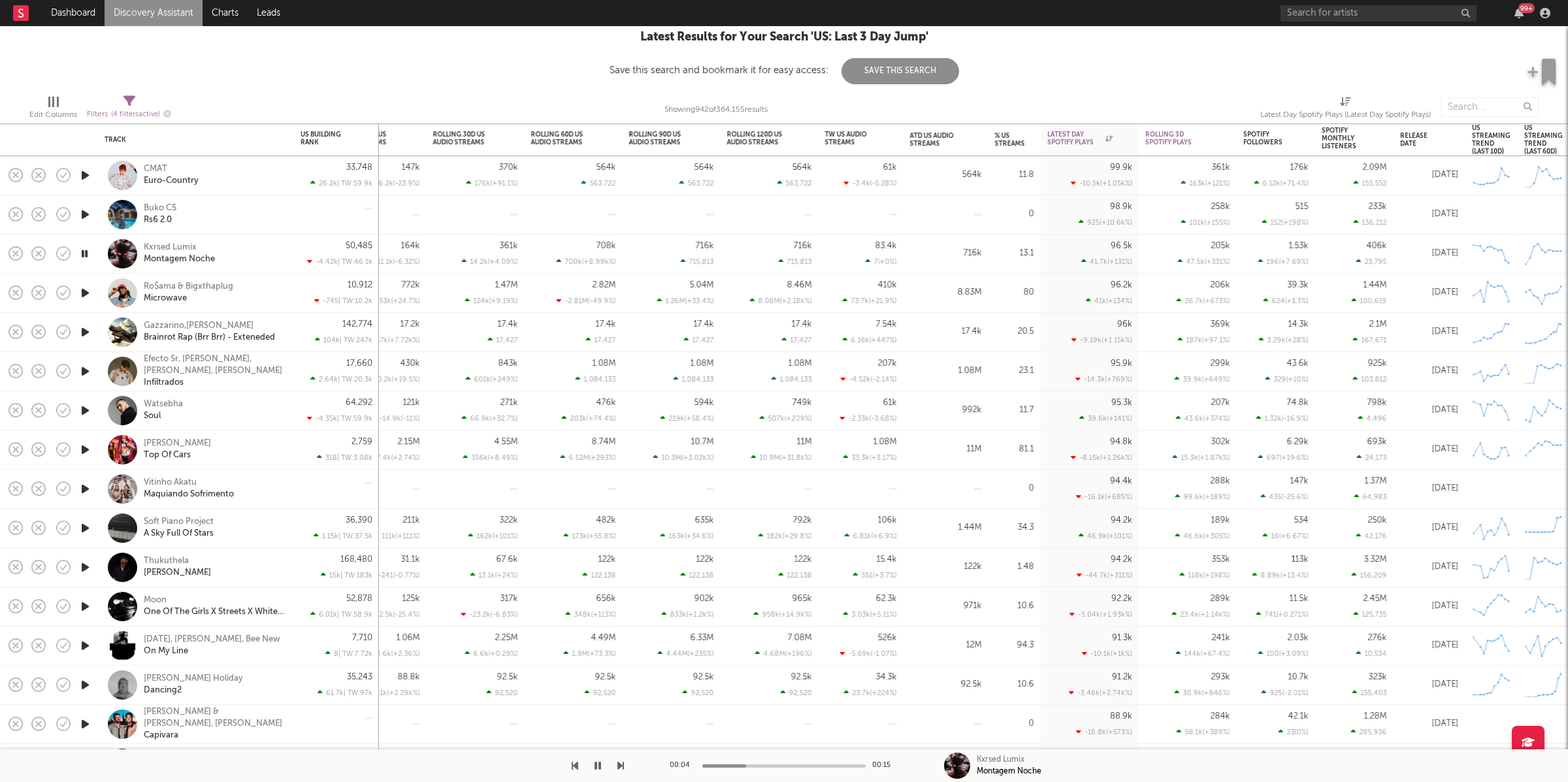
click at [617, 766] on icon "button" at bounding box center [620, 766] width 7 height 10
click at [618, 765] on icon "button" at bounding box center [620, 766] width 7 height 10
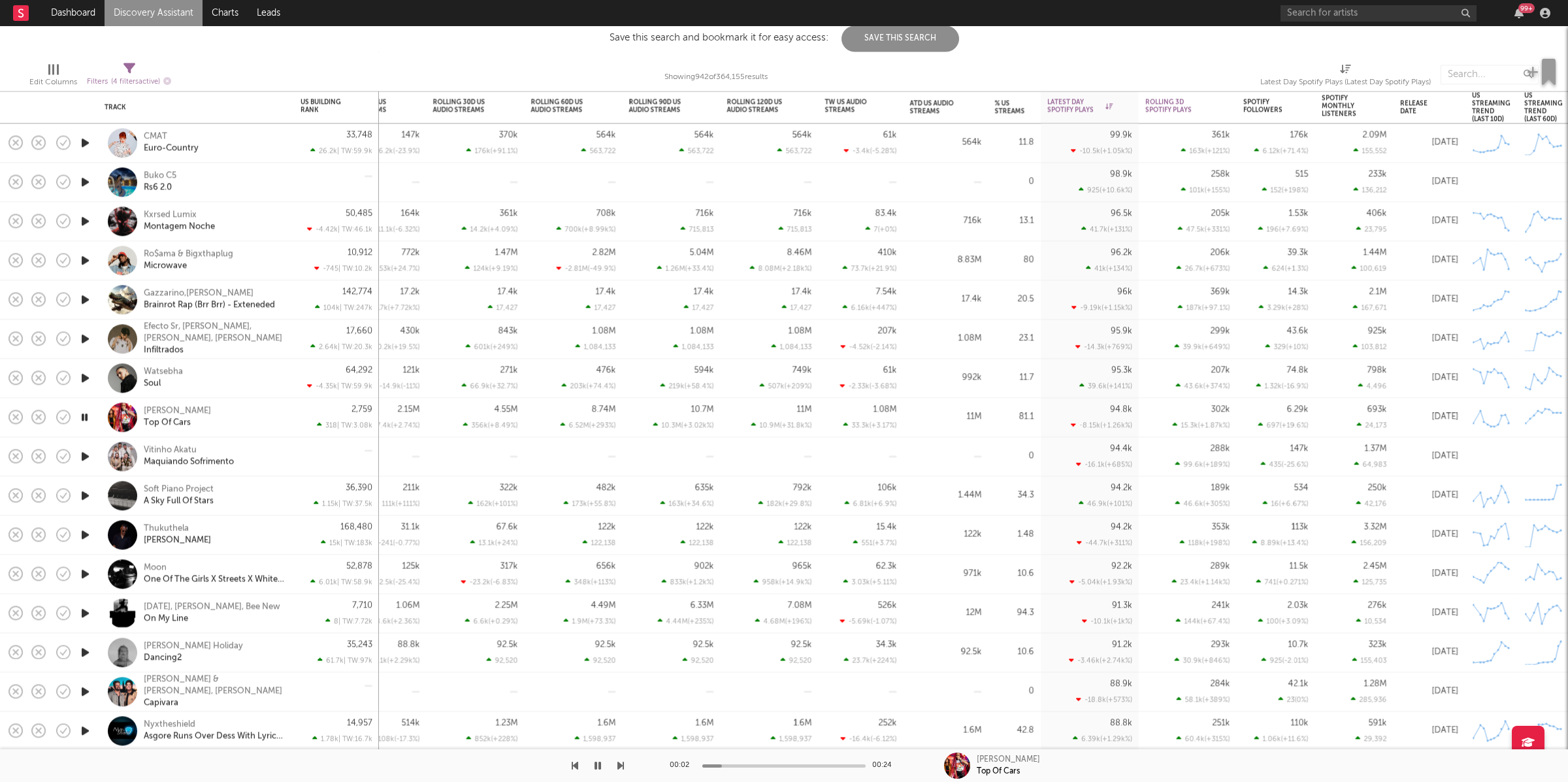
click at [622, 764] on icon "button" at bounding box center [620, 766] width 7 height 10
click at [619, 763] on icon "button" at bounding box center [620, 766] width 7 height 10
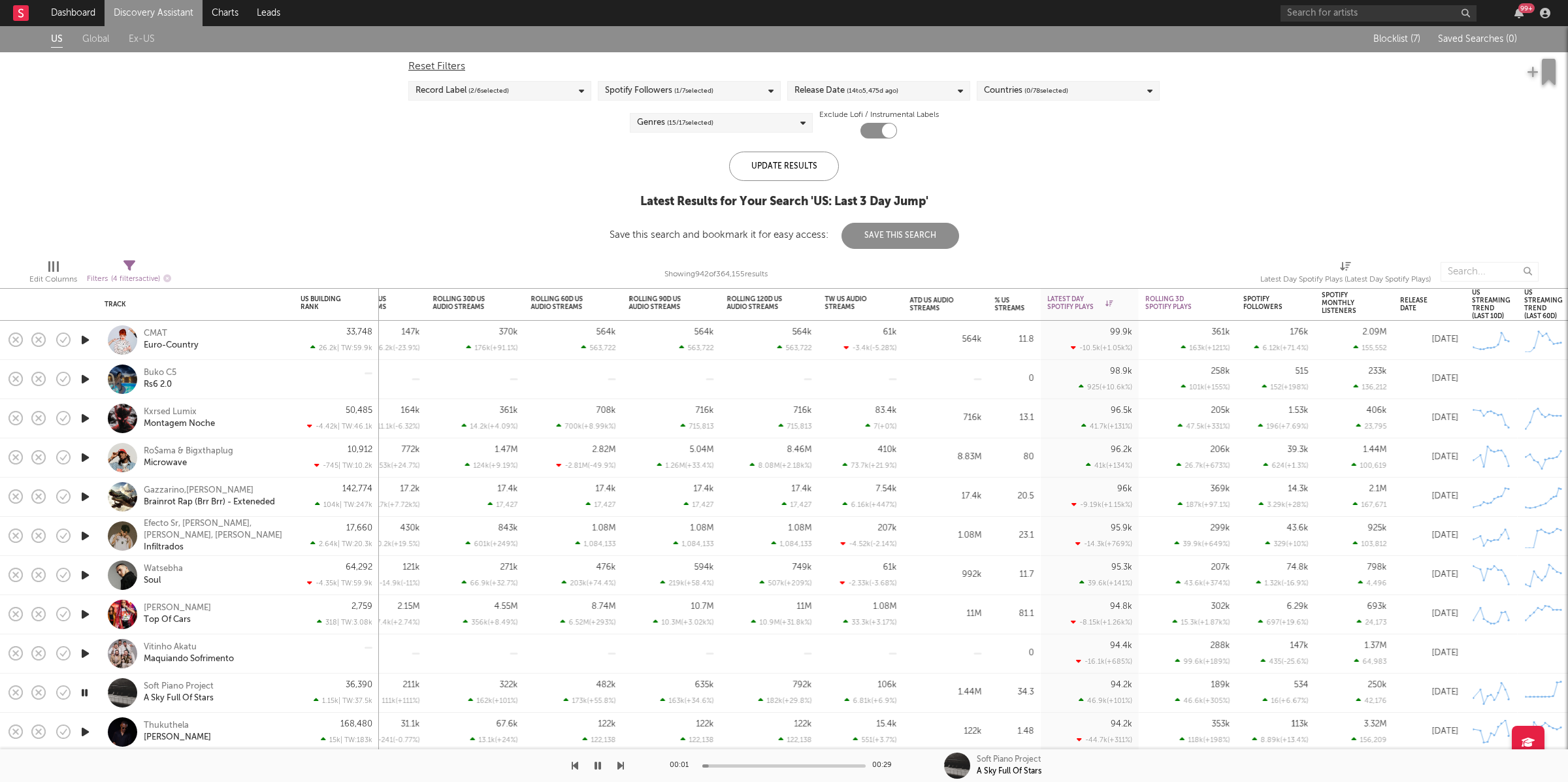
select select "max"
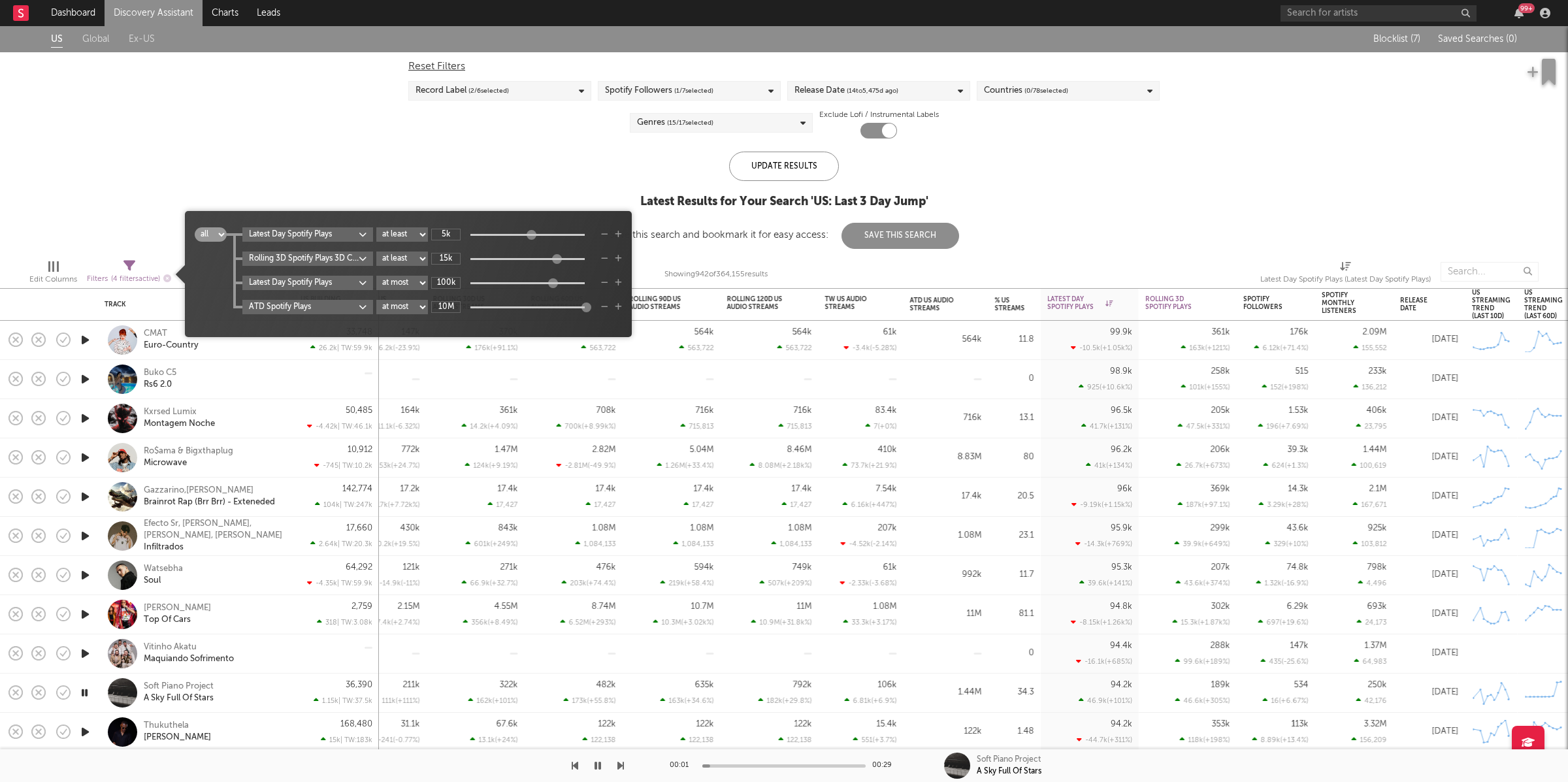
click at [129, 267] on icon at bounding box center [130, 266] width 12 height 12
click at [340, 261] on body "Dashboard Discovery Assistant Charts Leads 99 + Notifications Settings Mark all…" at bounding box center [784, 391] width 1568 height 782
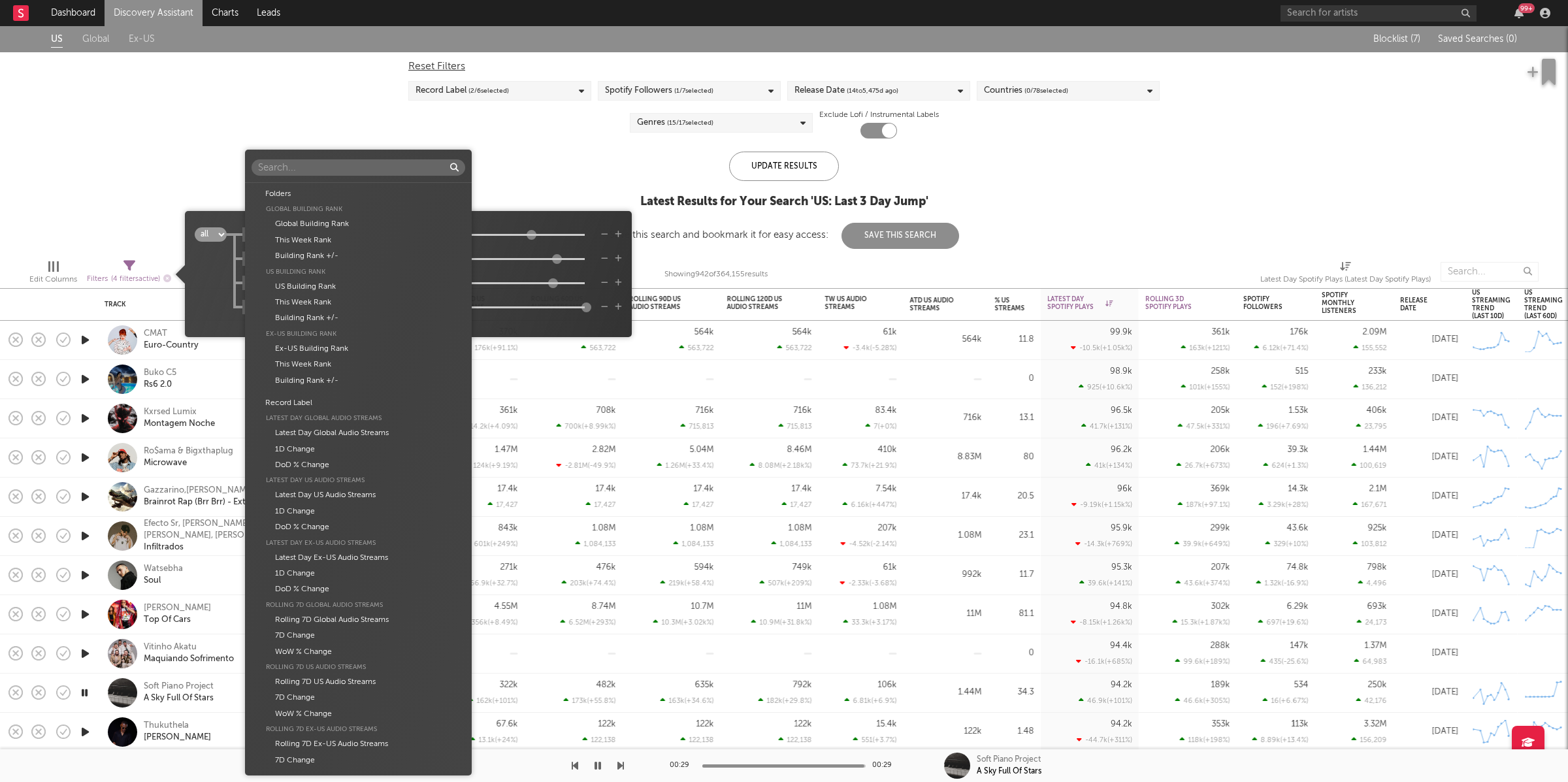
scroll to position [2334, 0]
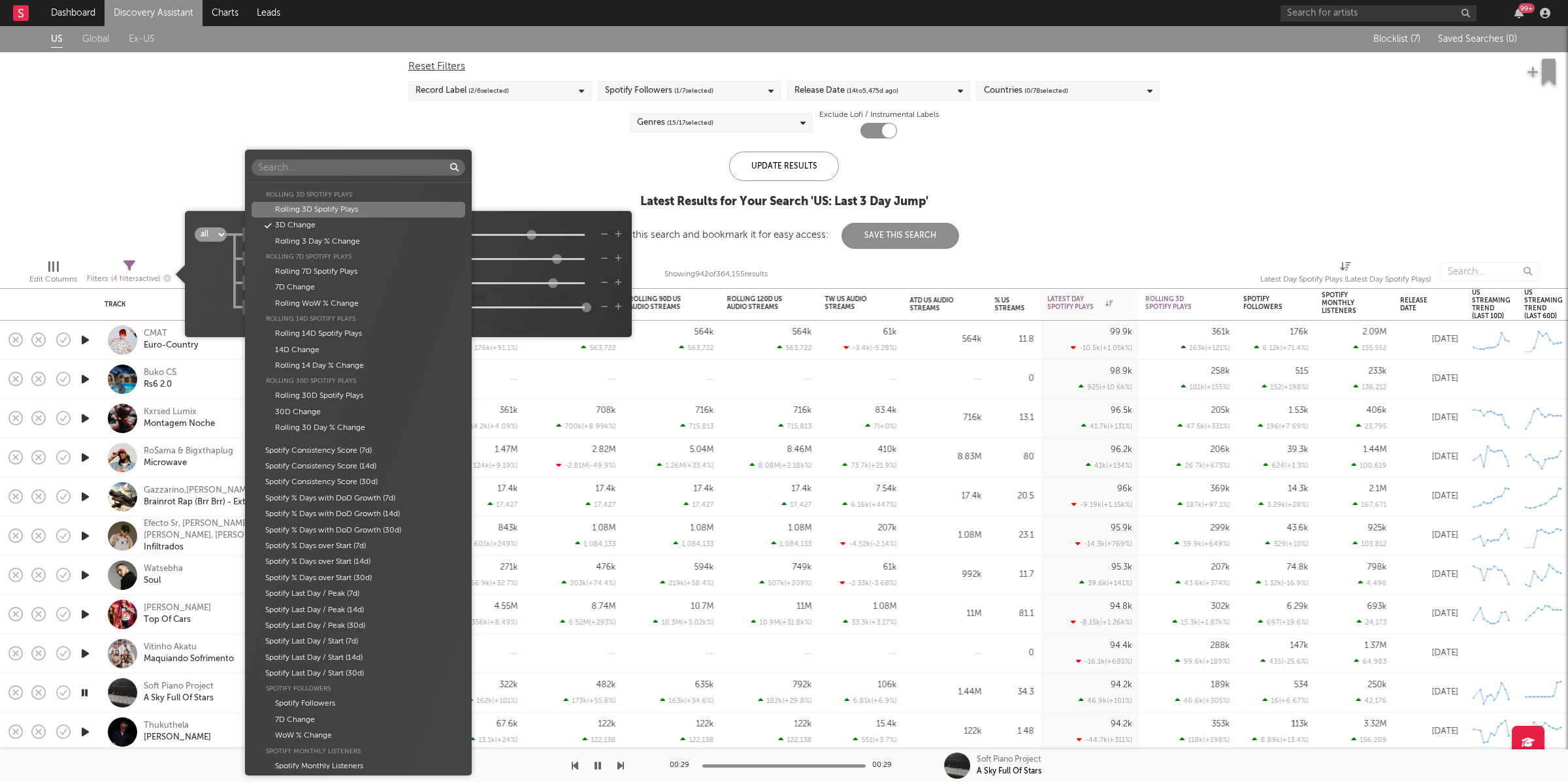
click at [541, 222] on div "Folders Global Building Rank Global Building Rank This Week Rank Building Rank …" at bounding box center [784, 391] width 1568 height 782
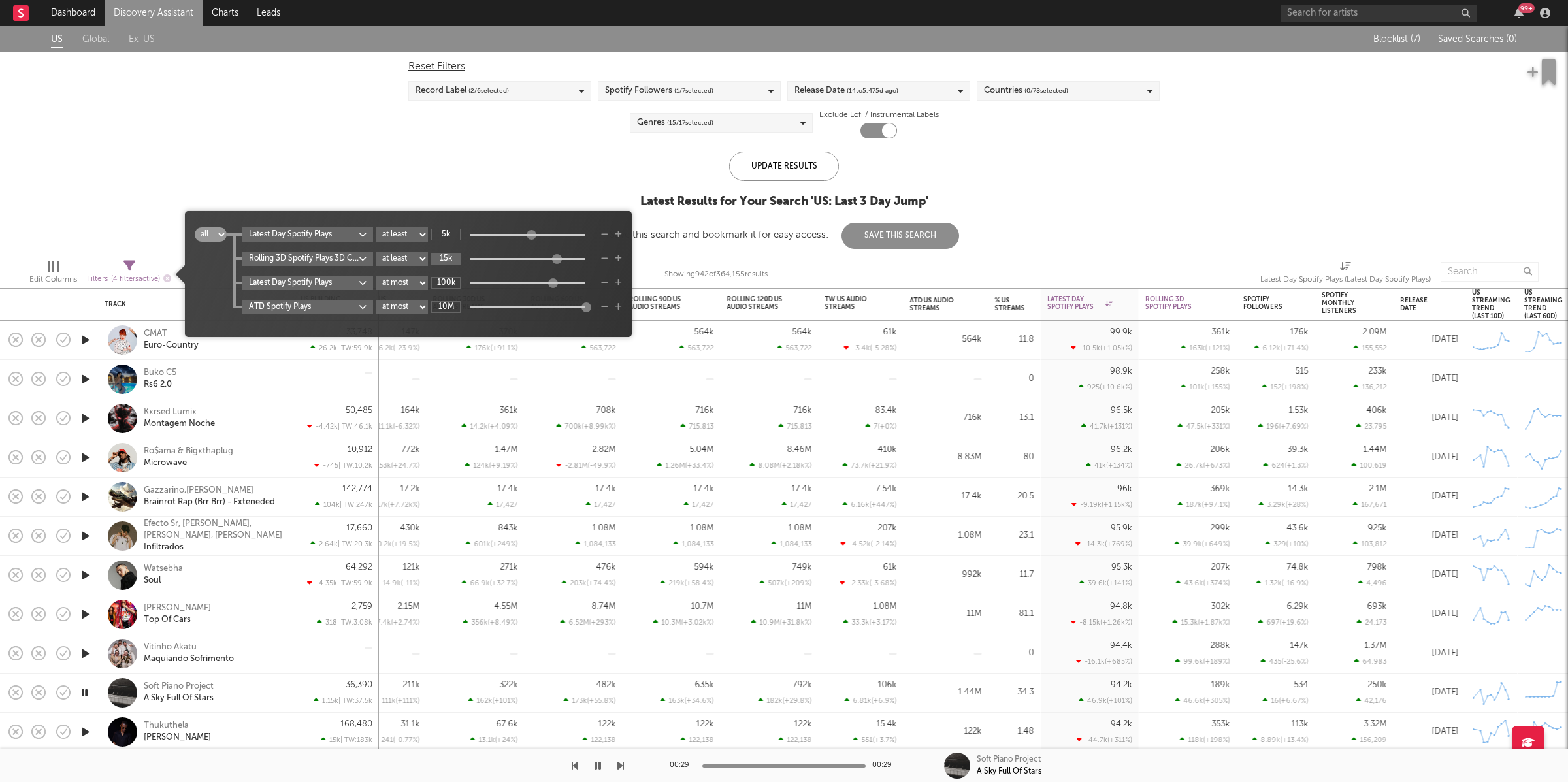
click at [455, 260] on input "15k" at bounding box center [446, 258] width 29 height 12
type input "7.5k"
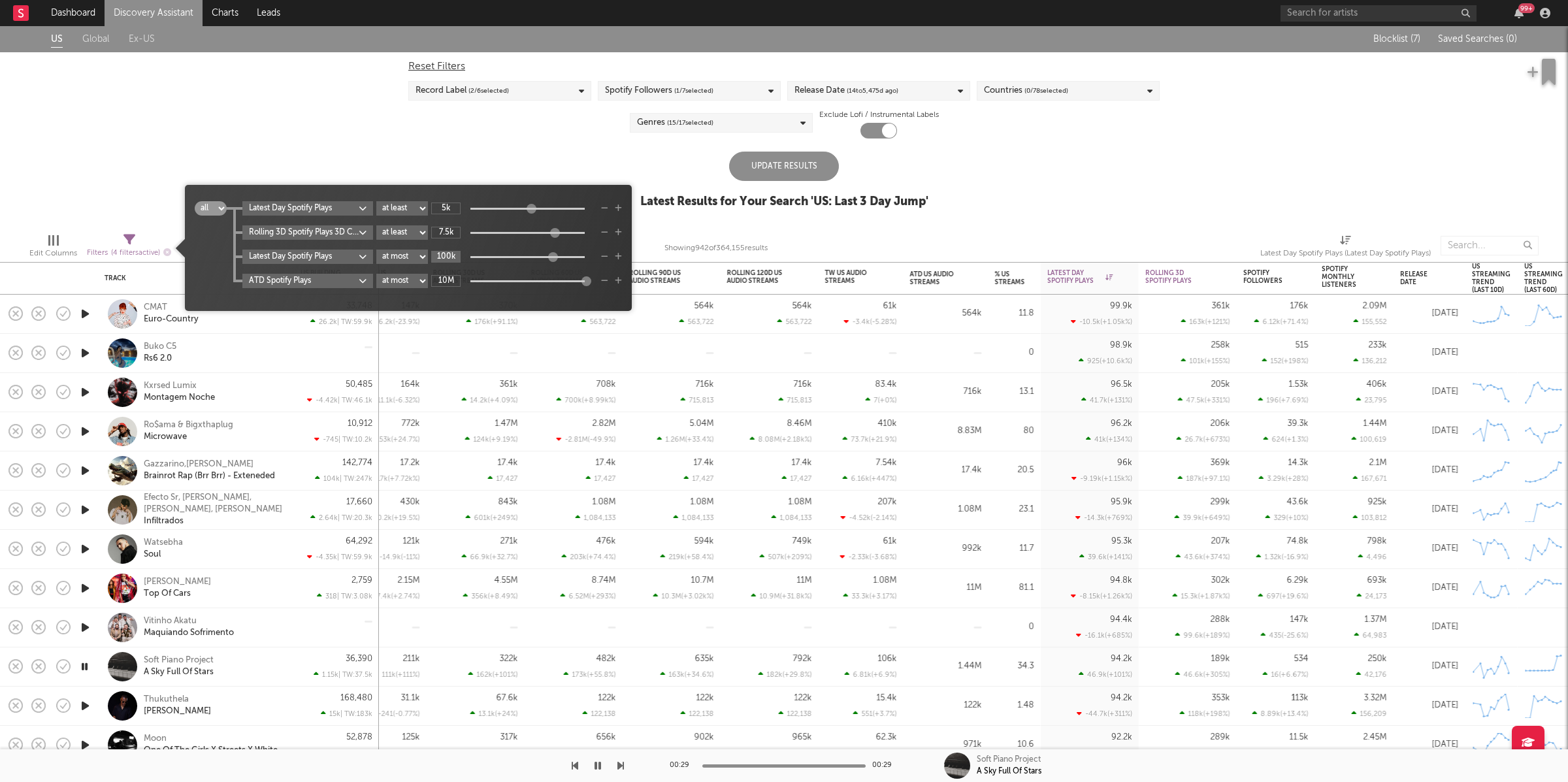
click at [455, 258] on input "100k" at bounding box center [446, 257] width 29 height 12
click at [447, 258] on input "200k" at bounding box center [446, 257] width 29 height 12
type input "100k"
click at [779, 161] on div "Update Results" at bounding box center [784, 166] width 110 height 29
